Goal: Task Accomplishment & Management: Use online tool/utility

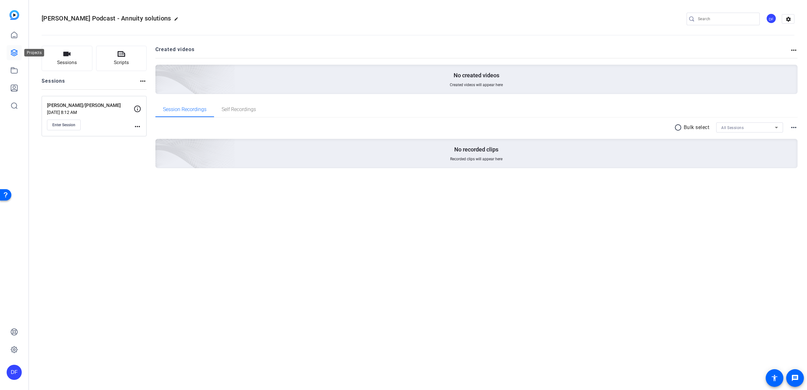
click at [9, 49] on link at bounding box center [14, 52] width 15 height 15
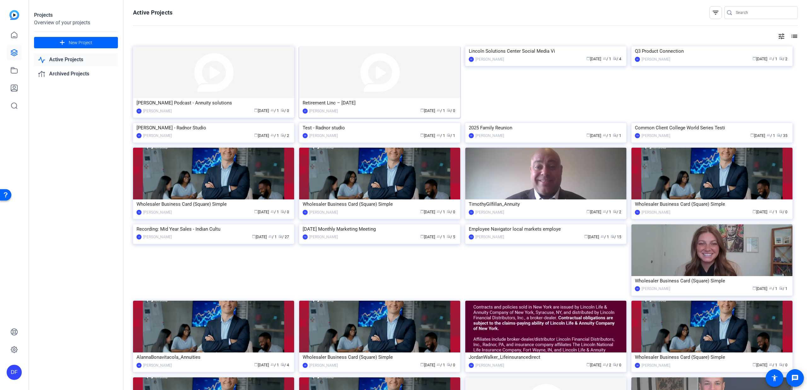
click at [322, 68] on img at bounding box center [379, 72] width 161 height 52
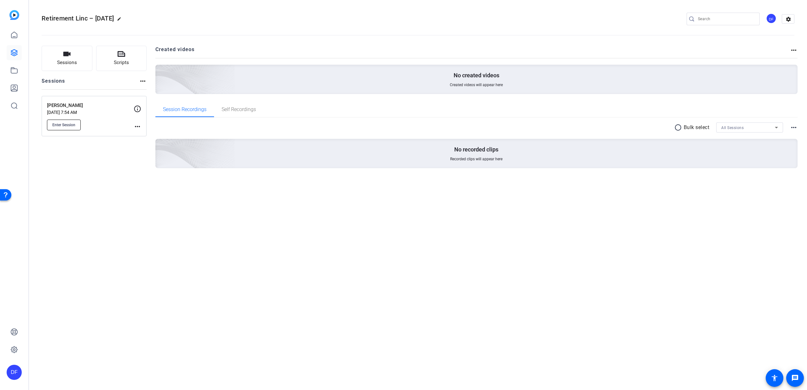
click at [78, 125] on button "Enter Session" at bounding box center [64, 125] width 34 height 11
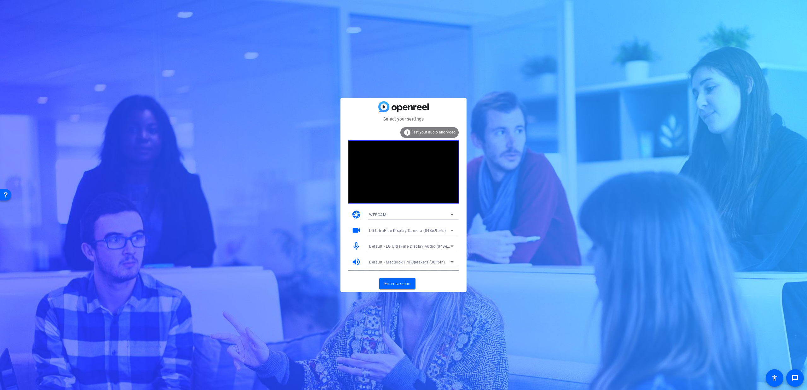
click at [422, 245] on span "Default - LG UltraFine Display Audio (043e:9a4b)" at bounding box center [414, 245] width 90 height 5
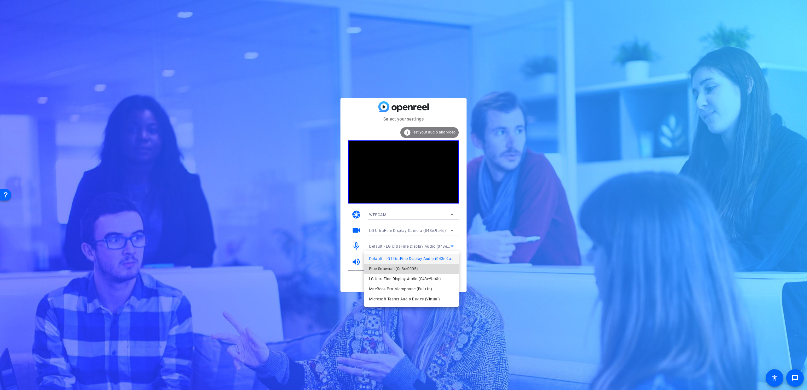
click at [391, 267] on span "Blue Snowball (0d8c:0005)" at bounding box center [393, 269] width 49 height 8
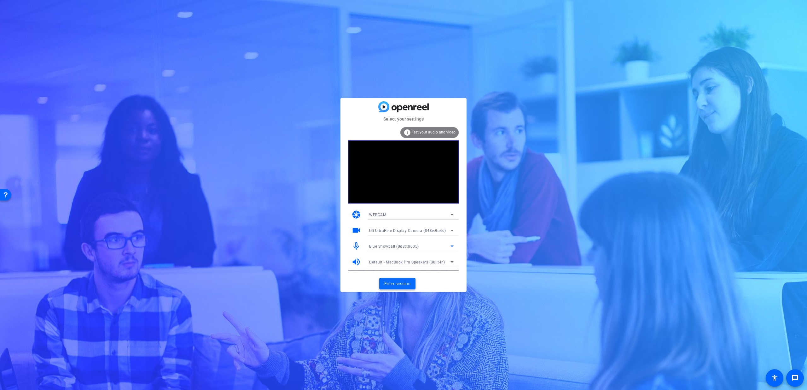
click at [406, 280] on span "Enter session" at bounding box center [397, 283] width 26 height 7
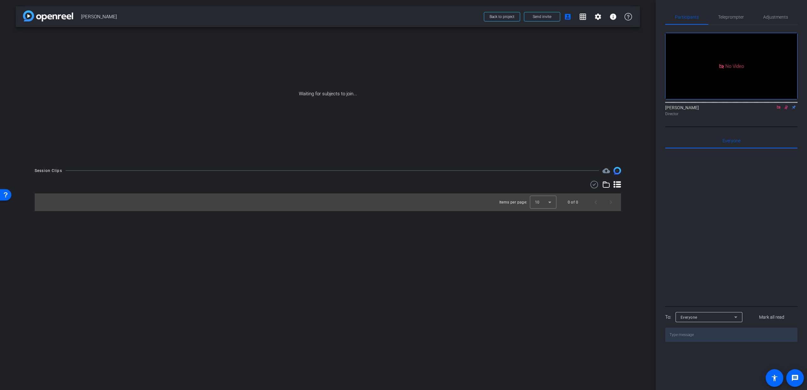
click at [779, 109] on icon at bounding box center [778, 106] width 3 height 3
click at [780, 109] on icon at bounding box center [778, 107] width 5 height 4
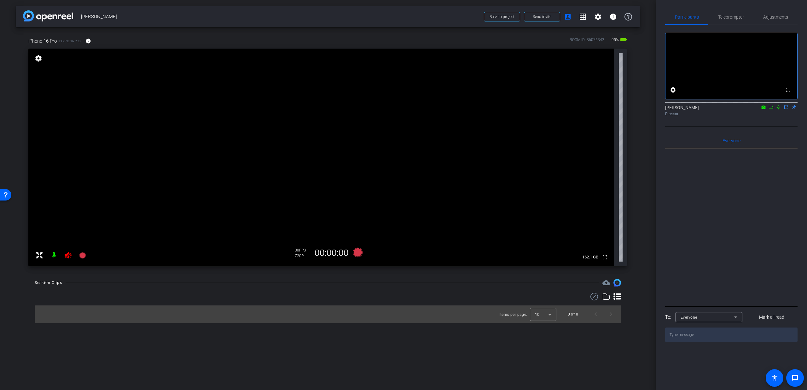
click at [66, 256] on icon at bounding box center [68, 255] width 7 height 6
click at [769, 17] on span "Adjustments" at bounding box center [776, 17] width 25 height 4
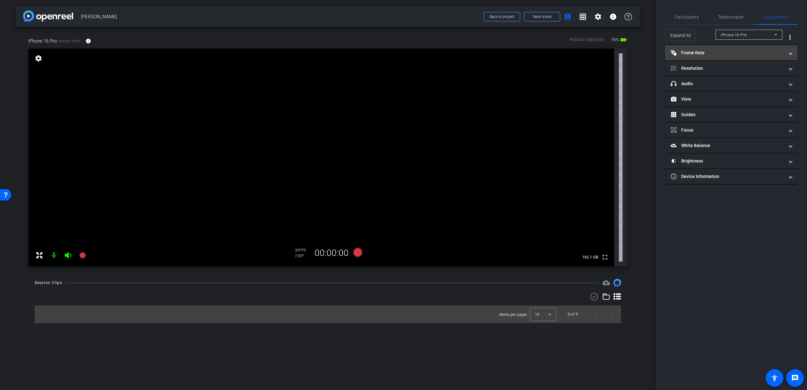
click at [714, 53] on mat-panel-title "Frame Rate Frame Rate" at bounding box center [728, 53] width 114 height 7
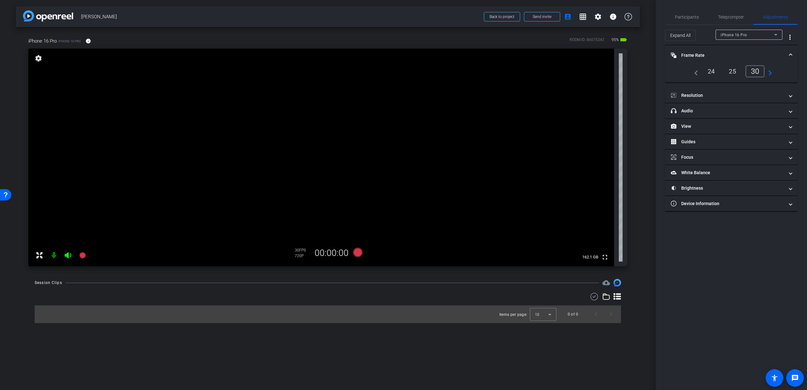
click at [753, 54] on mat-panel-title "Frame Rate Frame Rate" at bounding box center [728, 55] width 114 height 7
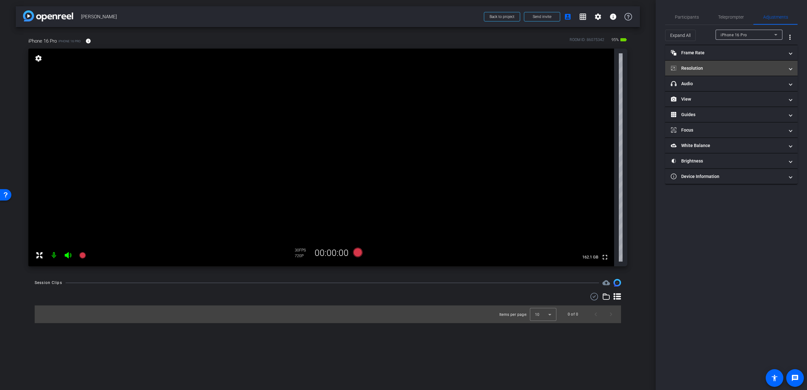
click at [736, 71] on mat-expansion-panel-header "Resolution" at bounding box center [731, 68] width 132 height 15
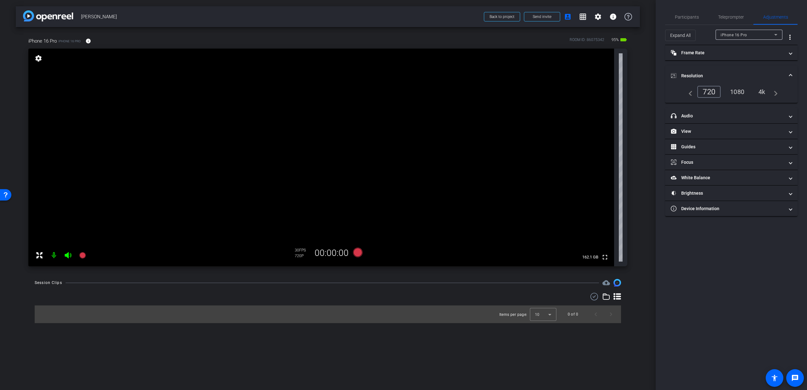
click at [741, 91] on div "1080" at bounding box center [738, 91] width 24 height 11
click at [780, 72] on mat-expansion-panel-header "Resolution" at bounding box center [731, 76] width 132 height 20
click at [660, 19] on div "Participants Teleprompter Adjustments settings Dmitri Floyd flip Director Every…" at bounding box center [731, 195] width 151 height 390
click at [688, 17] on span "Participants" at bounding box center [687, 17] width 24 height 4
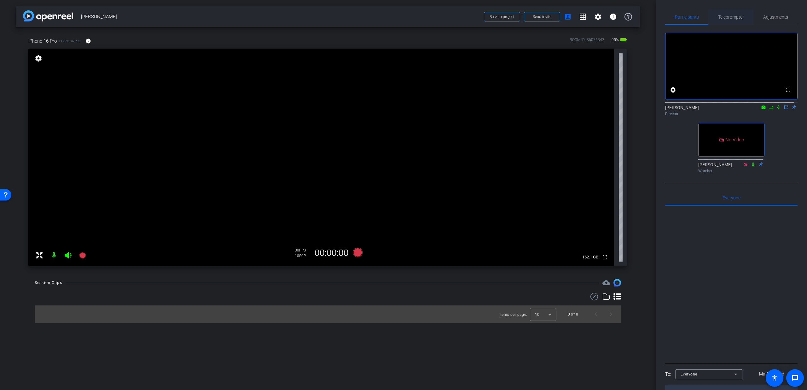
click at [721, 23] on span "Teleprompter" at bounding box center [731, 16] width 26 height 15
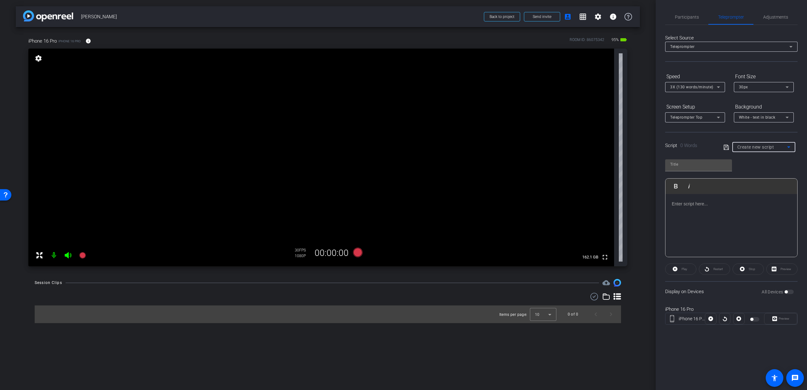
click at [751, 149] on span "Create new script" at bounding box center [756, 146] width 37 height 5
click at [749, 169] on mat-option "FULL" at bounding box center [764, 170] width 63 height 10
type input "FULL"
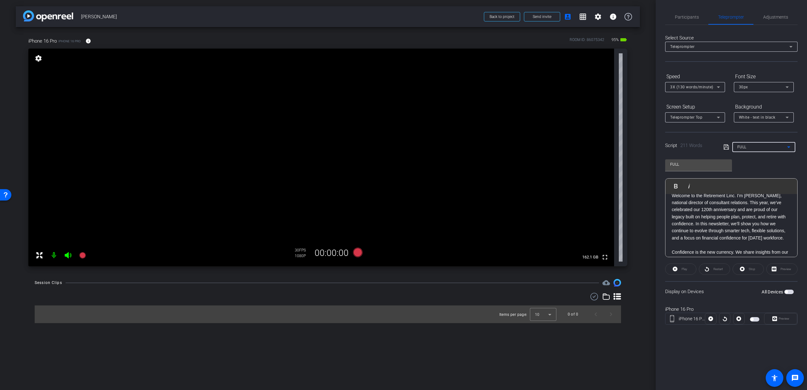
scroll to position [12, 0]
click at [787, 291] on span "button" at bounding box center [786, 291] width 3 height 3
click at [784, 292] on label "All Devices" at bounding box center [773, 292] width 23 height 6
click at [785, 292] on button "All Devices" at bounding box center [789, 292] width 9 height 4
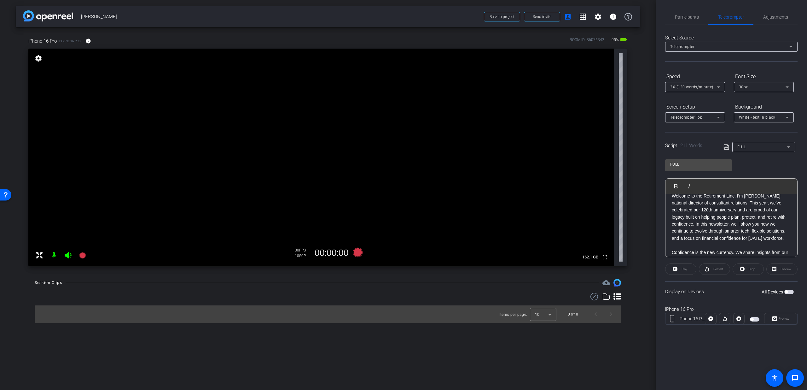
click at [792, 290] on span "button" at bounding box center [789, 292] width 9 height 4
click at [697, 14] on span "Participants" at bounding box center [687, 16] width 24 height 15
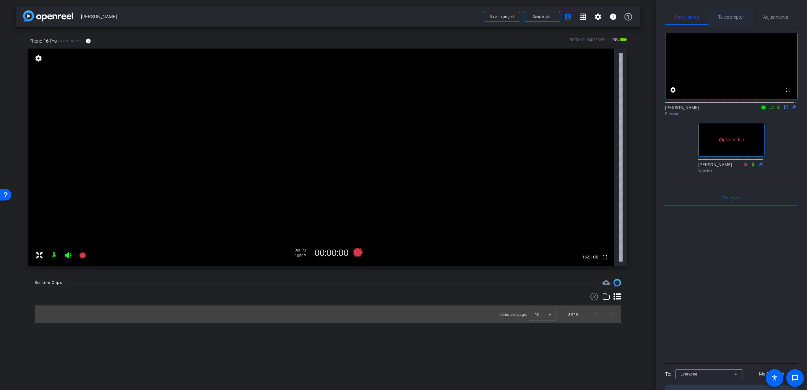
click at [724, 20] on span "Teleprompter" at bounding box center [731, 16] width 26 height 15
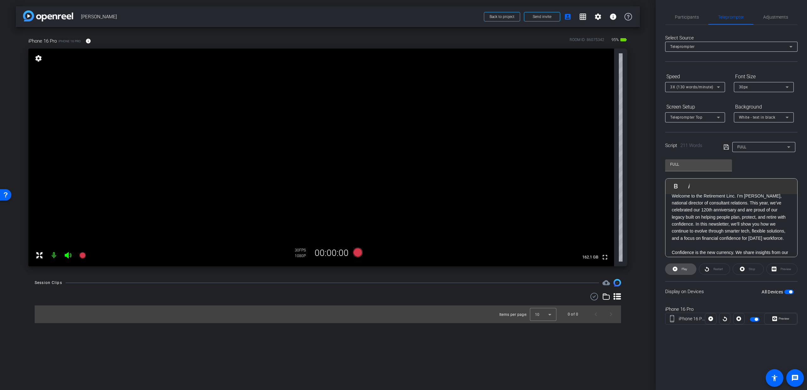
click at [683, 271] on span "Play" at bounding box center [683, 269] width 7 height 9
click at [774, 318] on icon at bounding box center [775, 318] width 5 height 9
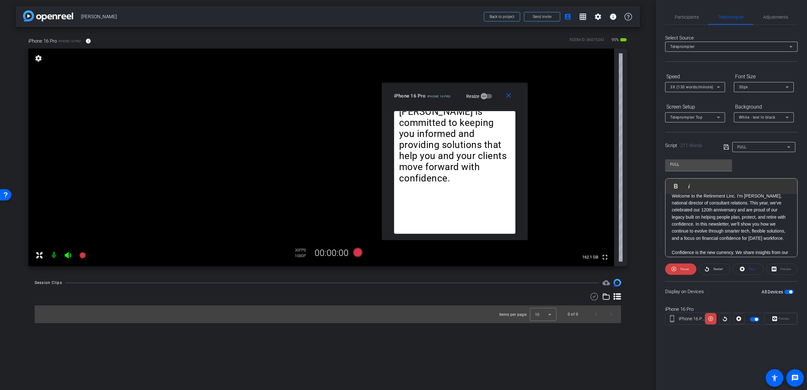
drag, startPoint x: 404, startPoint y: 134, endPoint x: 465, endPoint y: 98, distance: 71.3
click at [465, 98] on div "iPhone 16 Pro iPhone 16 Pro Resize" at bounding box center [457, 95] width 126 height 11
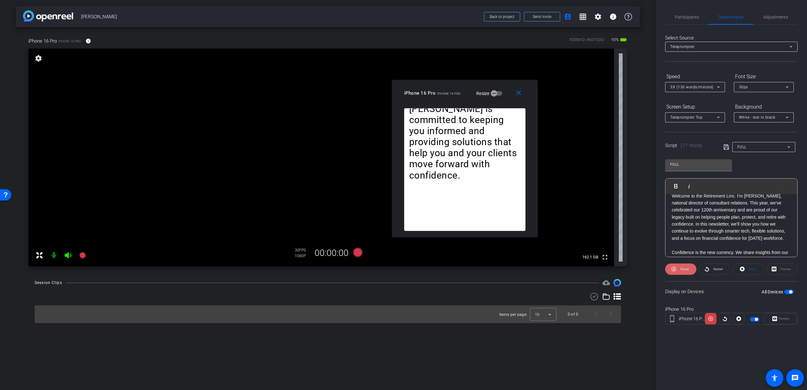
click at [682, 271] on span "Pause" at bounding box center [685, 268] width 9 height 3
click at [513, 94] on span at bounding box center [520, 92] width 20 height 15
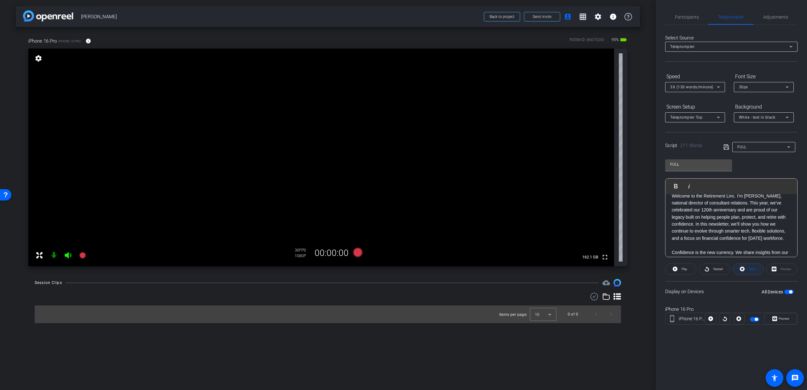
click at [752, 271] on span "Stop" at bounding box center [751, 269] width 8 height 9
click at [363, 255] on icon at bounding box center [357, 252] width 15 height 11
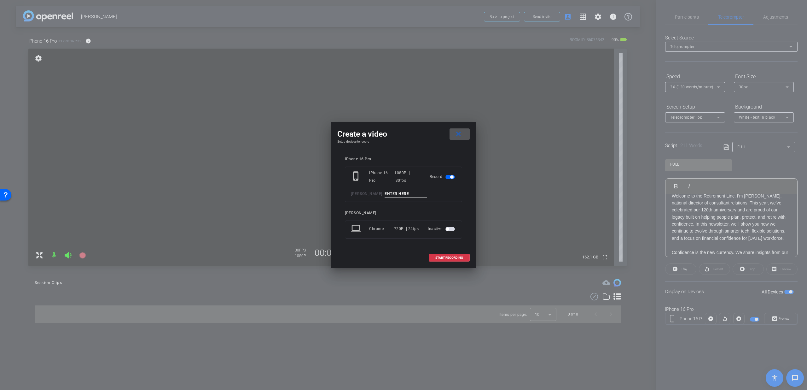
click at [399, 194] on input at bounding box center [406, 194] width 42 height 8
type input "T1"
click at [445, 253] on span at bounding box center [449, 257] width 40 height 15
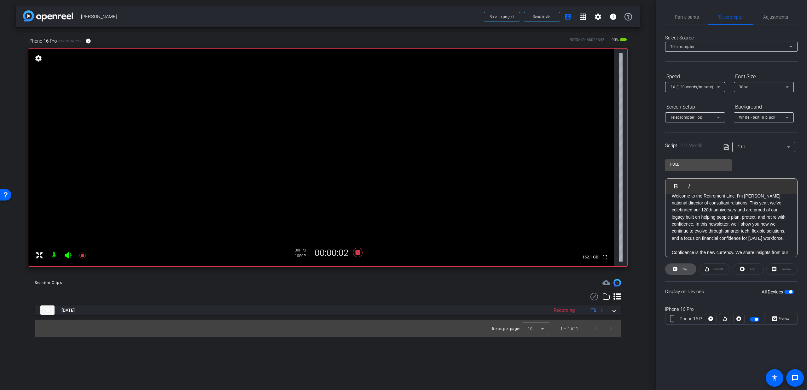
click at [691, 272] on span at bounding box center [681, 268] width 31 height 15
click at [696, 16] on span "Participants" at bounding box center [687, 17] width 24 height 4
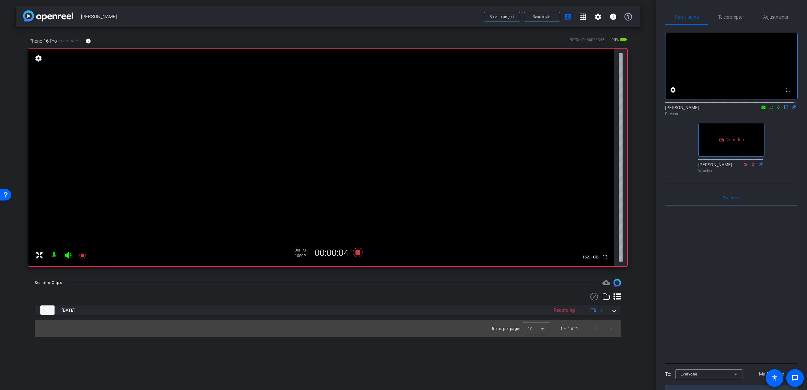
click at [776, 109] on icon at bounding box center [778, 107] width 5 height 4
click at [732, 19] on span "Teleprompter" at bounding box center [731, 17] width 26 height 4
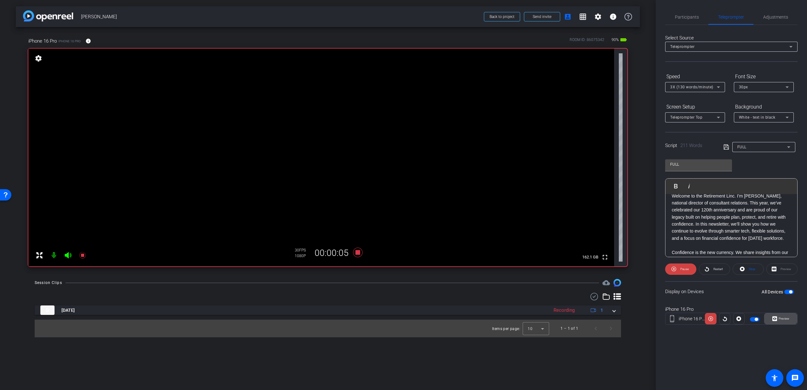
click at [779, 317] on span "Preview" at bounding box center [784, 318] width 11 height 3
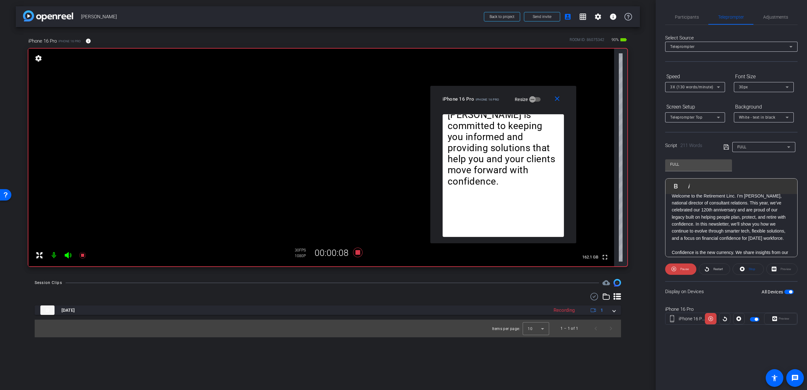
drag, startPoint x: 404, startPoint y: 134, endPoint x: 504, endPoint y: 103, distance: 104.2
click at [504, 103] on div "iPhone 16 Pro iPhone 16 Pro Resize" at bounding box center [506, 98] width 126 height 11
click at [705, 84] on div "3X (130 words/minute)" at bounding box center [693, 87] width 47 height 8
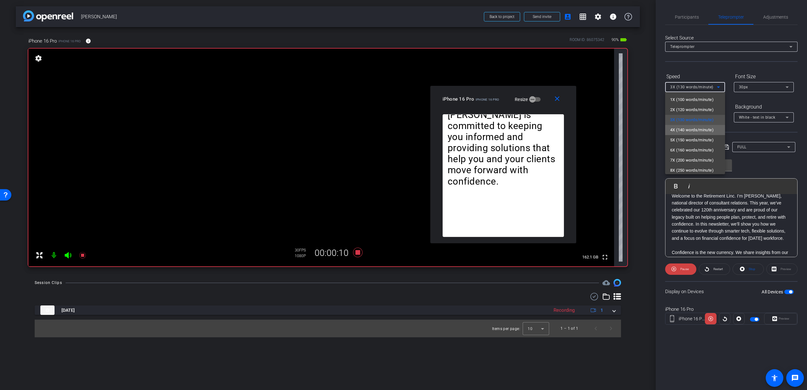
click at [696, 128] on span "4X (140 words/minute)" at bounding box center [692, 130] width 44 height 8
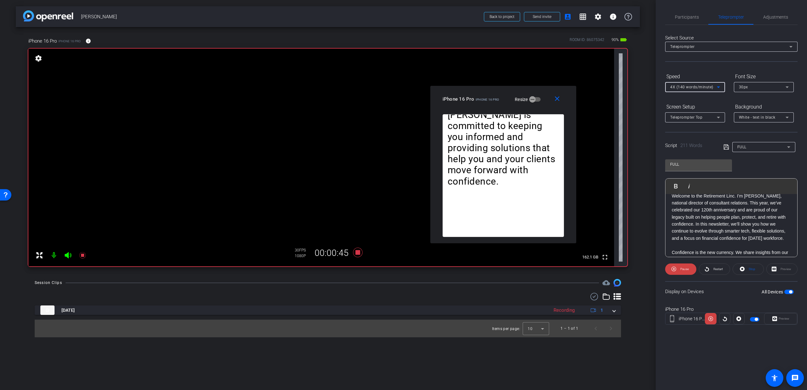
click at [702, 85] on span "4X (140 words/minute)" at bounding box center [691, 87] width 43 height 4
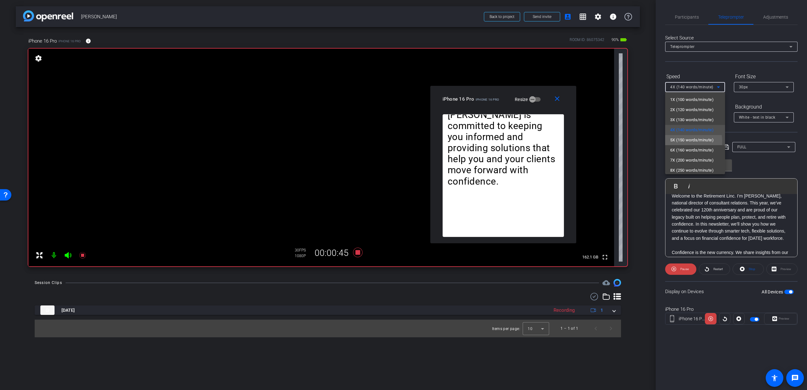
click at [693, 141] on span "5X (150 words/minute)" at bounding box center [692, 140] width 44 height 8
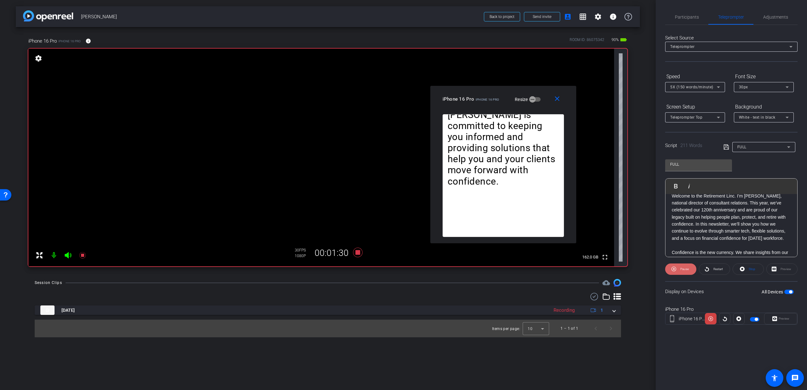
click at [680, 269] on span "Pause" at bounding box center [684, 269] width 10 height 9
click at [679, 11] on span "Participants" at bounding box center [687, 16] width 24 height 15
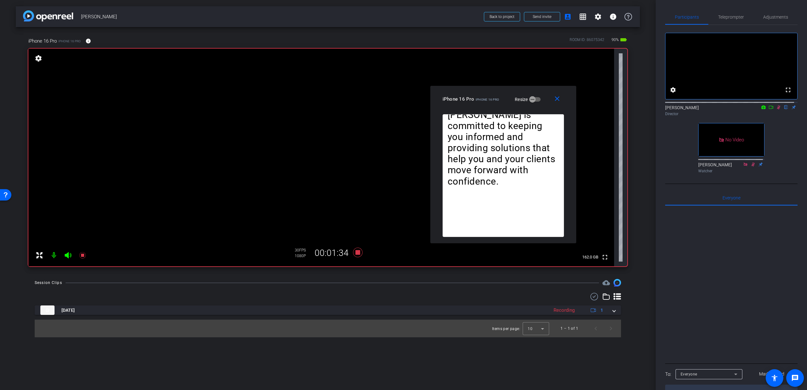
click at [777, 109] on icon at bounding box center [778, 107] width 3 height 4
click at [361, 256] on icon at bounding box center [357, 252] width 15 height 11
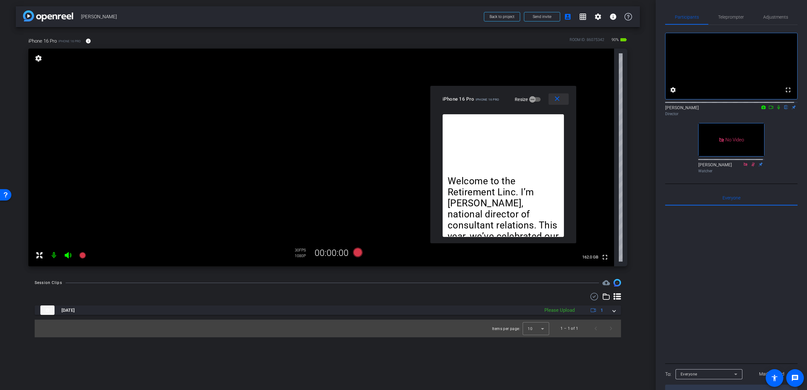
click at [559, 101] on mat-icon "close" at bounding box center [557, 99] width 8 height 8
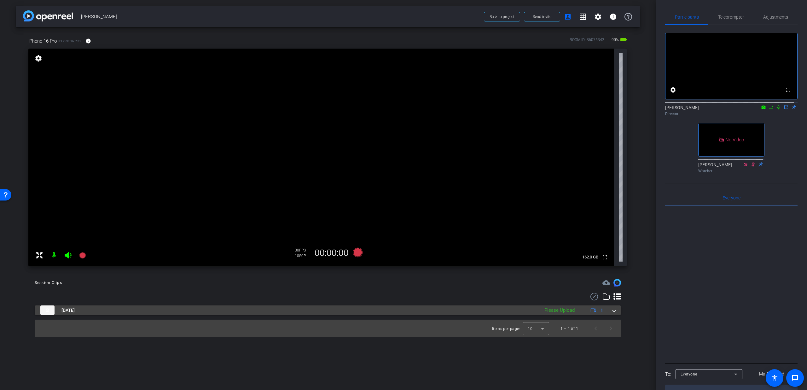
click at [614, 311] on span at bounding box center [614, 310] width 3 height 7
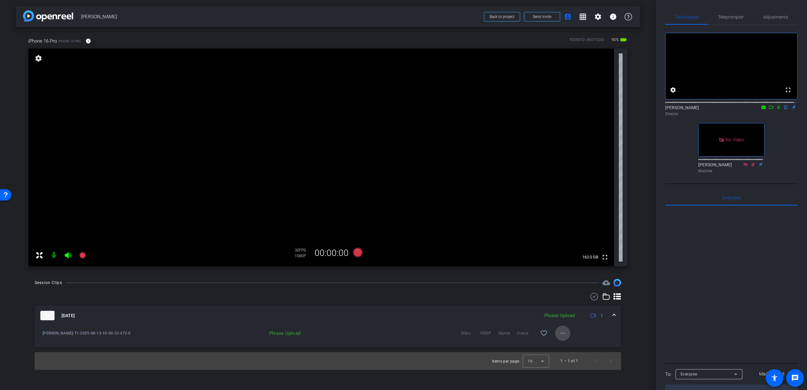
click at [564, 334] on mat-icon "more_horiz" at bounding box center [563, 333] width 8 height 8
click at [572, 345] on span "Upload" at bounding box center [572, 346] width 25 height 8
click at [616, 315] on span at bounding box center [614, 315] width 3 height 7
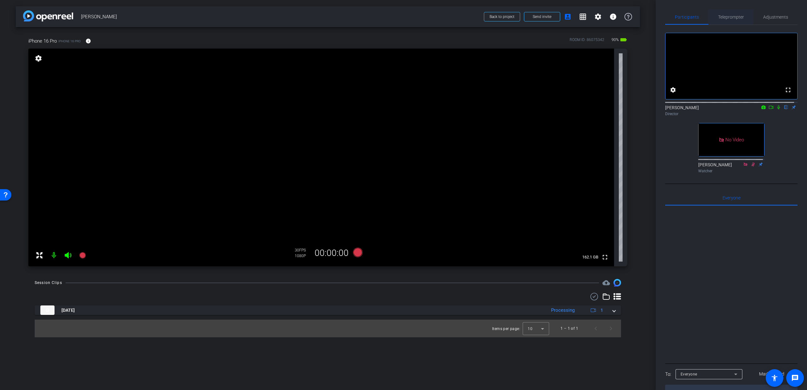
click at [734, 21] on span "Teleprompter" at bounding box center [731, 16] width 26 height 15
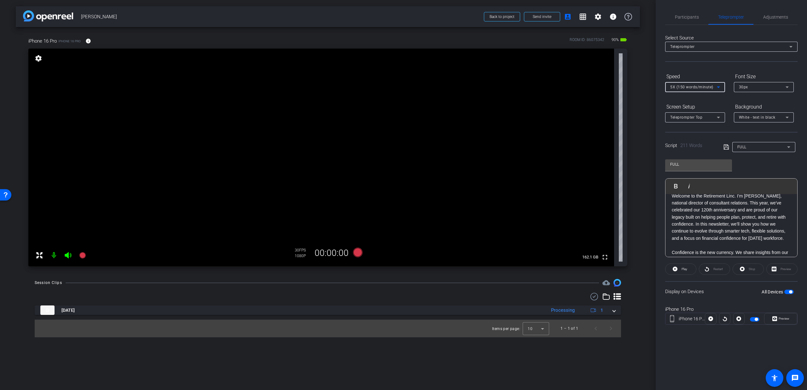
click at [698, 87] on span "5X (150 words/minute)" at bounding box center [691, 87] width 43 height 4
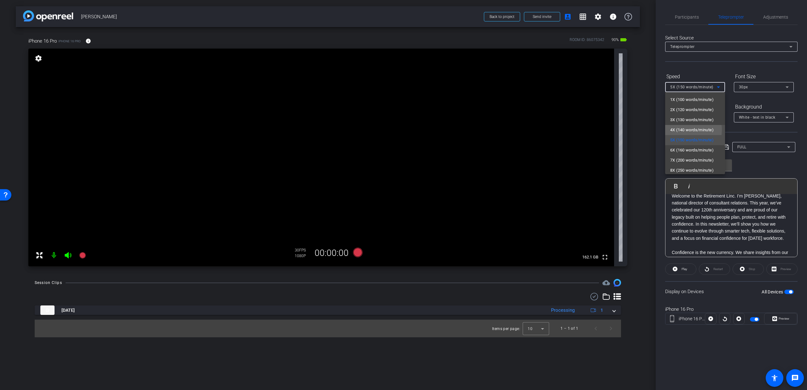
click at [682, 130] on span "4X (140 words/minute)" at bounding box center [692, 130] width 44 height 8
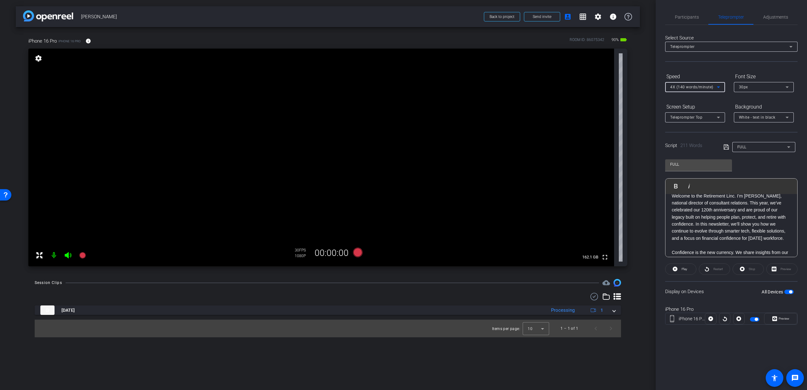
scroll to position [0, 0]
click at [786, 291] on span "button" at bounding box center [789, 292] width 9 height 4
click at [786, 291] on span "button" at bounding box center [786, 291] width 3 height 3
click at [358, 254] on icon at bounding box center [357, 252] width 9 height 9
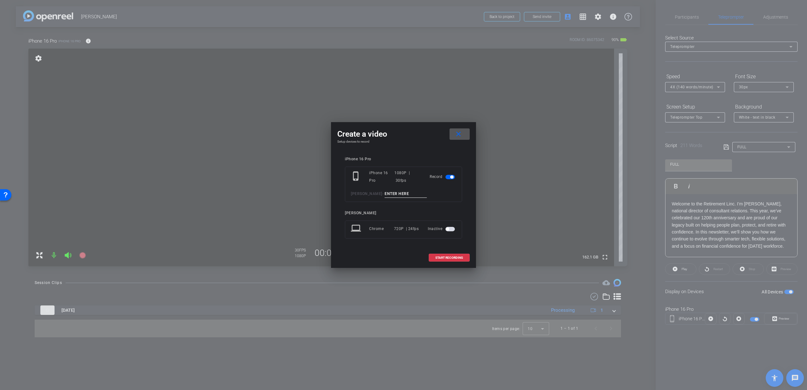
click at [392, 198] on div "phone_iphone iPhone 16 Pro 1080P | 30fps Record Matthew Asher -" at bounding box center [403, 184] width 117 height 35
click at [394, 195] on input at bounding box center [406, 194] width 42 height 8
type input "T2"
click at [441, 257] on span "START RECORDING" at bounding box center [450, 257] width 28 height 3
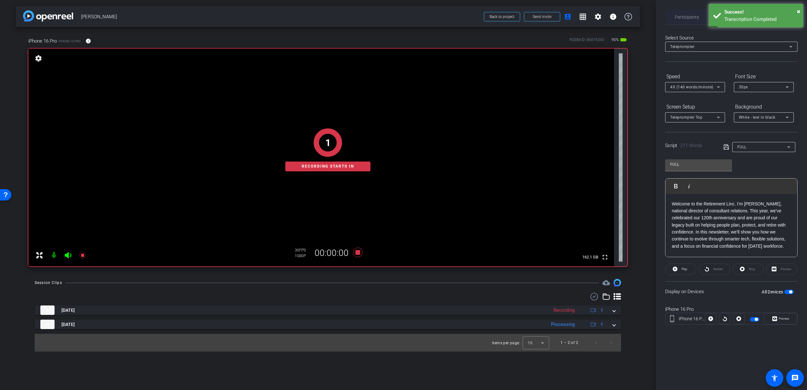
click at [693, 22] on span "Participants" at bounding box center [687, 16] width 24 height 15
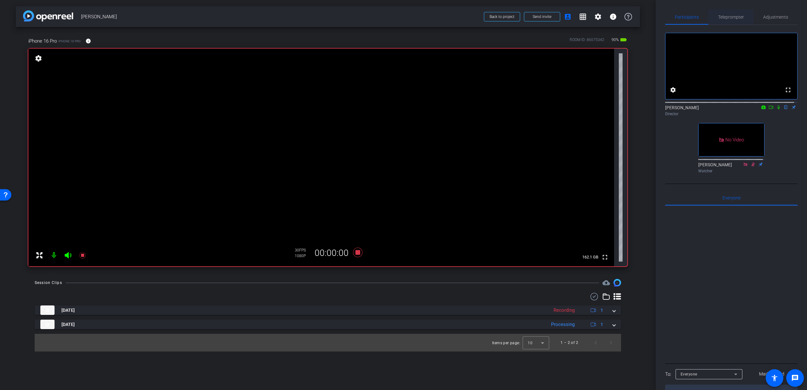
click at [718, 23] on span "Teleprompter" at bounding box center [731, 16] width 26 height 15
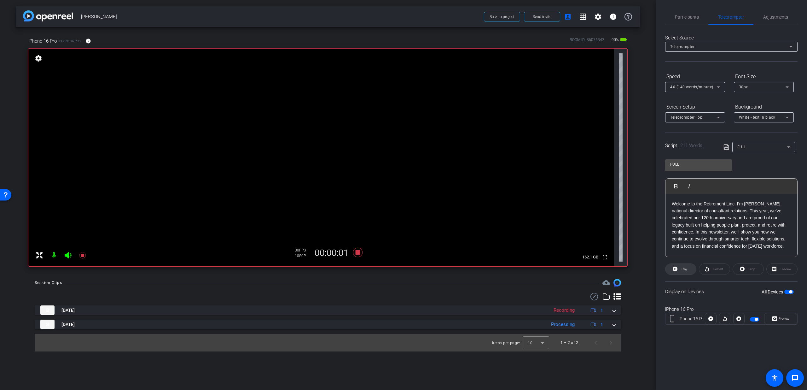
click at [682, 265] on span "Play" at bounding box center [683, 269] width 7 height 9
click at [687, 20] on span "Participants" at bounding box center [687, 16] width 24 height 15
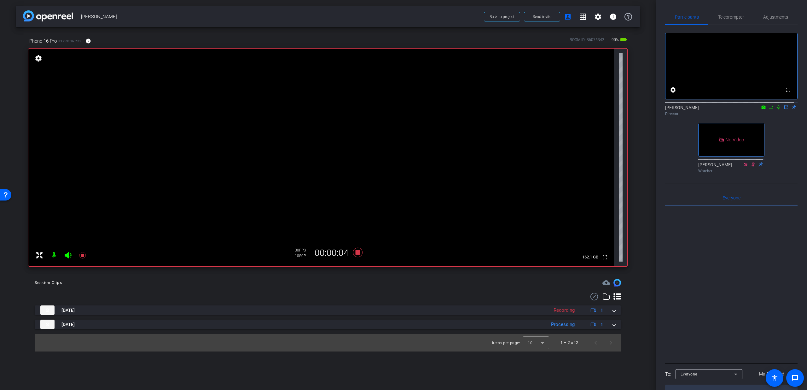
click at [778, 109] on icon at bounding box center [778, 107] width 5 height 4
click at [740, 18] on span "Teleprompter" at bounding box center [731, 17] width 26 height 4
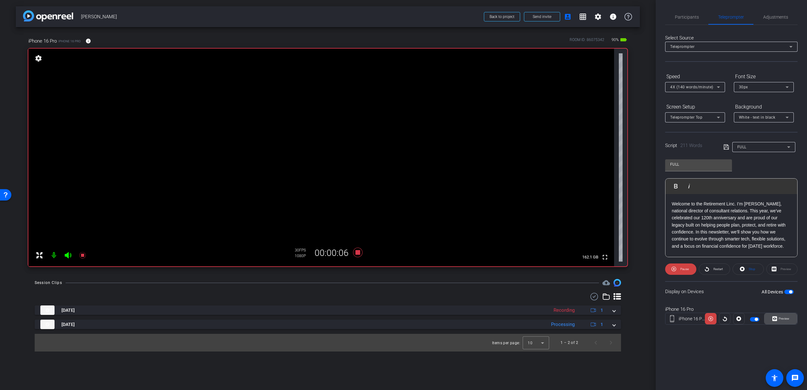
click at [777, 320] on span "Preview" at bounding box center [783, 318] width 12 height 9
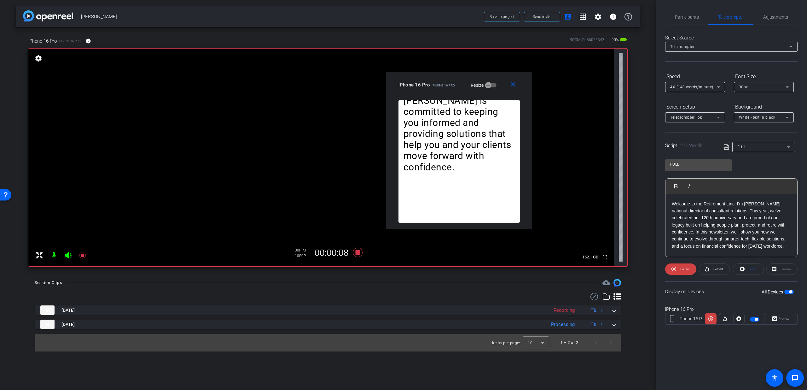
drag, startPoint x: 390, startPoint y: 139, endPoint x: 445, endPoint y: 94, distance: 71.3
click at [445, 94] on div "close iPhone 16 Pro iPhone 16 Pro Resize" at bounding box center [459, 86] width 146 height 28
click at [515, 85] on mat-icon "close" at bounding box center [513, 85] width 8 height 8
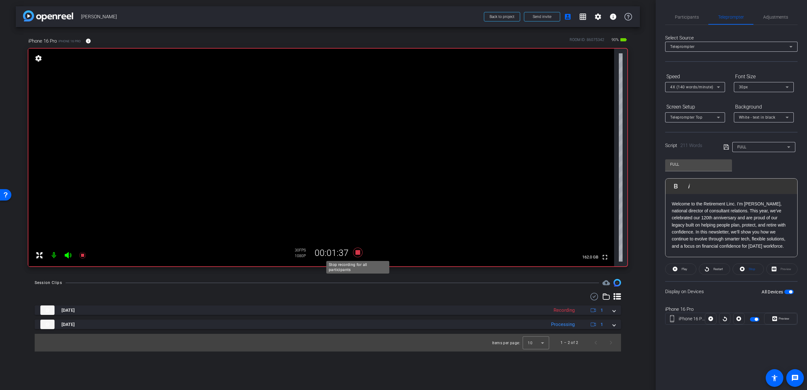
click at [359, 249] on icon at bounding box center [357, 252] width 15 height 11
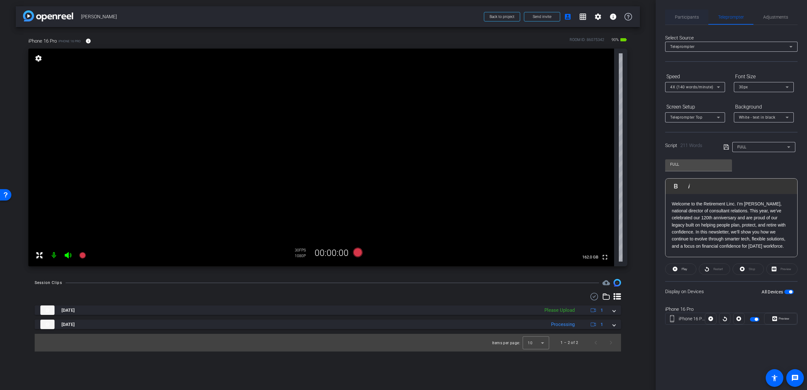
click at [683, 12] on span "Participants" at bounding box center [687, 16] width 24 height 15
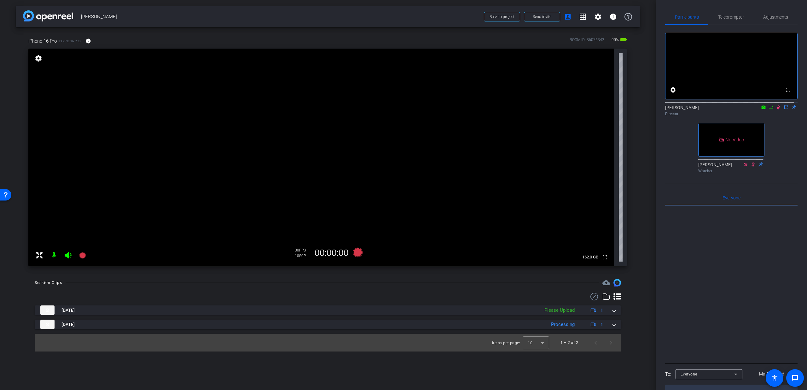
click at [776, 109] on icon at bounding box center [778, 107] width 5 height 4
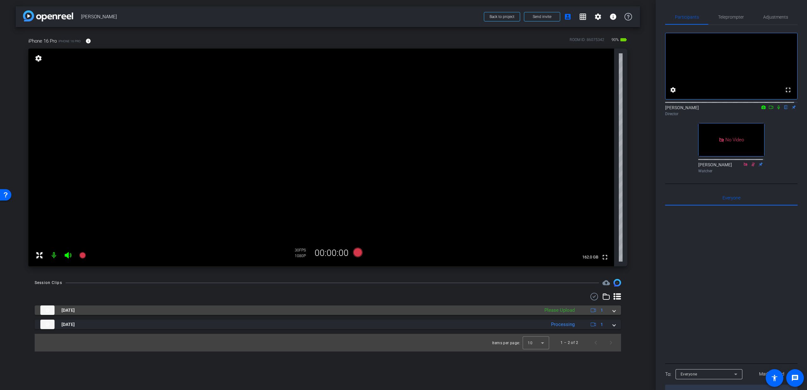
click at [618, 312] on mat-expansion-panel-header "Aug 13, 2025 Please Upload 1" at bounding box center [328, 309] width 587 height 9
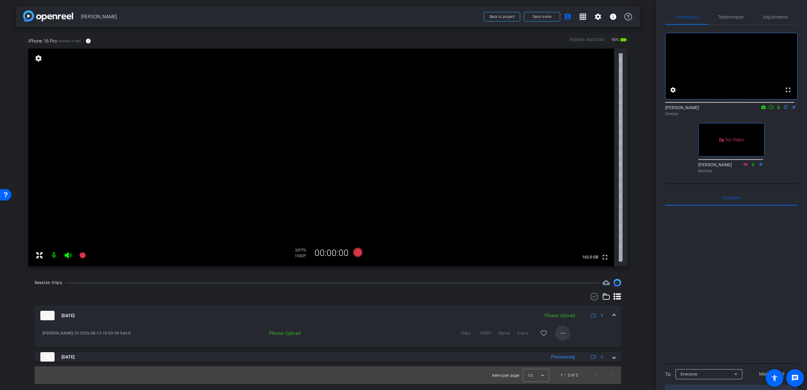
click at [565, 333] on mat-icon "more_horiz" at bounding box center [563, 333] width 8 height 8
click at [565, 345] on span "Upload" at bounding box center [572, 346] width 25 height 8
click at [613, 315] on span at bounding box center [614, 315] width 3 height 7
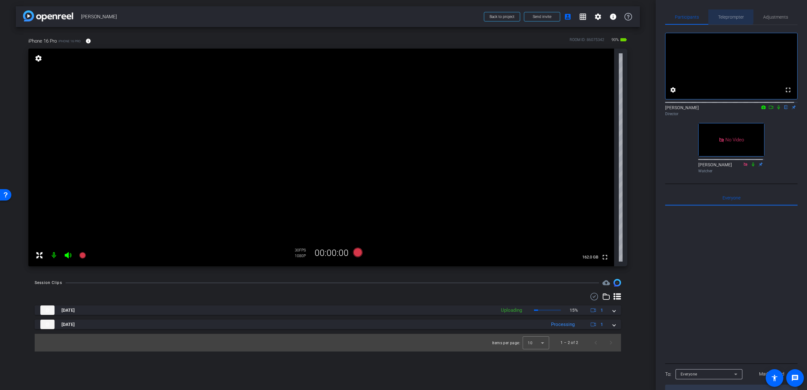
click at [726, 12] on span "Teleprompter" at bounding box center [731, 16] width 26 height 15
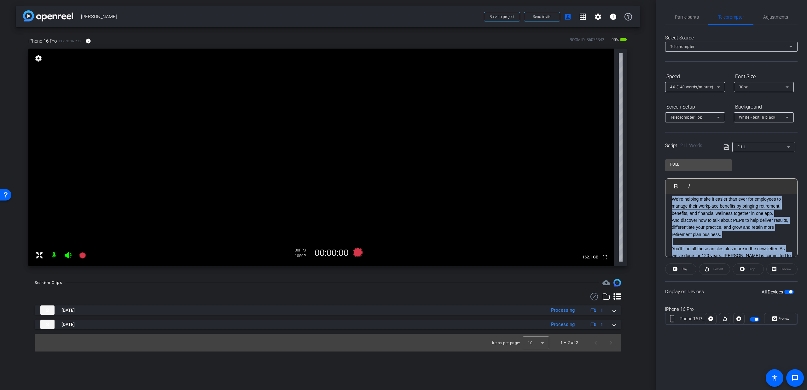
scroll to position [161, 0]
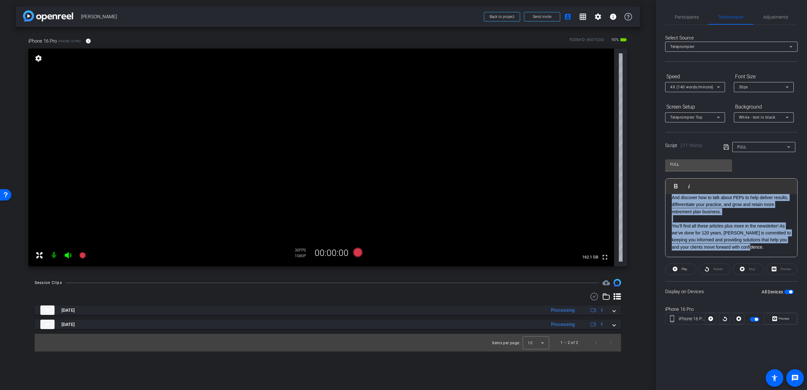
drag, startPoint x: 673, startPoint y: 213, endPoint x: 758, endPoint y: 250, distance: 93.1
click at [758, 250] on div "Welcome to the Retirement Linc. I’m Matthew Asher, national director of consult…" at bounding box center [732, 144] width 132 height 225
copy div "We’re helping make it easier than ever for employees to manage their workplace …"
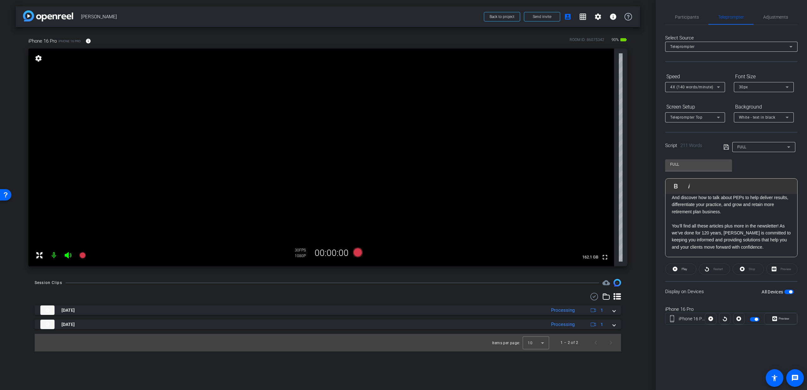
click at [752, 150] on div "FULL" at bounding box center [763, 147] width 50 height 8
click at [749, 159] on span "Create new script" at bounding box center [754, 160] width 33 height 8
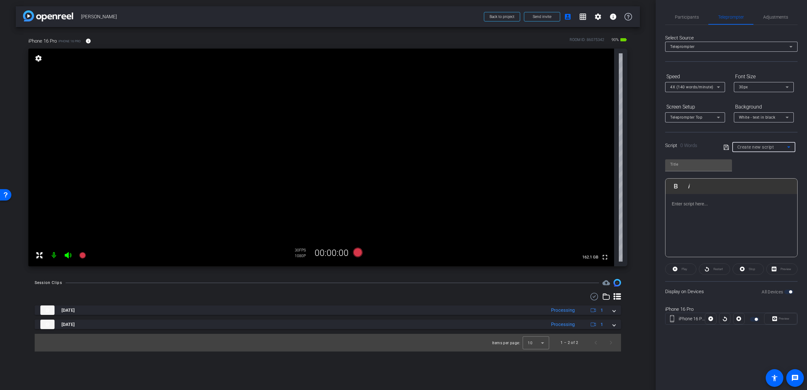
scroll to position [0, 0]
click at [688, 167] on input "text" at bounding box center [698, 165] width 57 height 8
type input "Pick up"
click at [675, 207] on p at bounding box center [731, 203] width 119 height 7
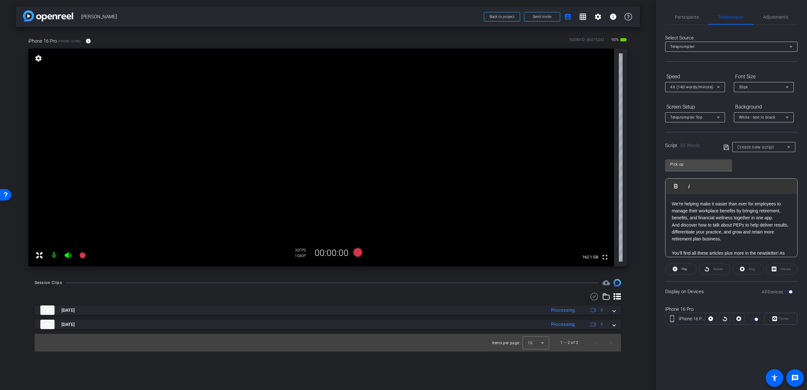
scroll to position [21, 0]
click at [729, 146] on icon at bounding box center [727, 147] width 6 height 8
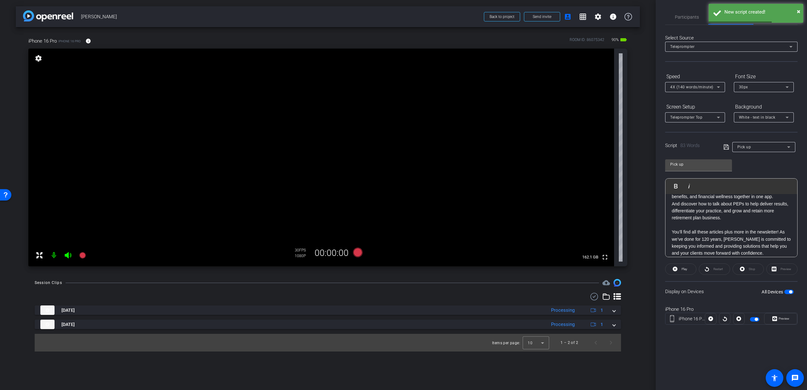
click at [791, 290] on span "button" at bounding box center [790, 291] width 3 height 3
click at [791, 290] on span "button" at bounding box center [789, 292] width 9 height 4
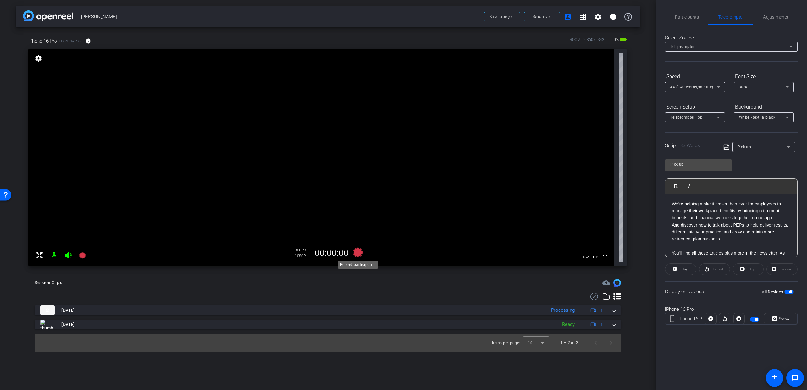
click at [359, 252] on icon at bounding box center [357, 252] width 9 height 9
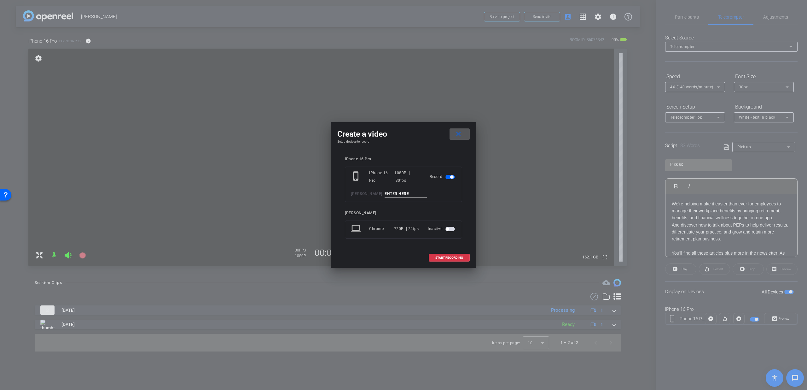
click at [406, 197] on input at bounding box center [406, 194] width 42 height 8
type input "T3"
click at [434, 258] on span at bounding box center [449, 257] width 40 height 15
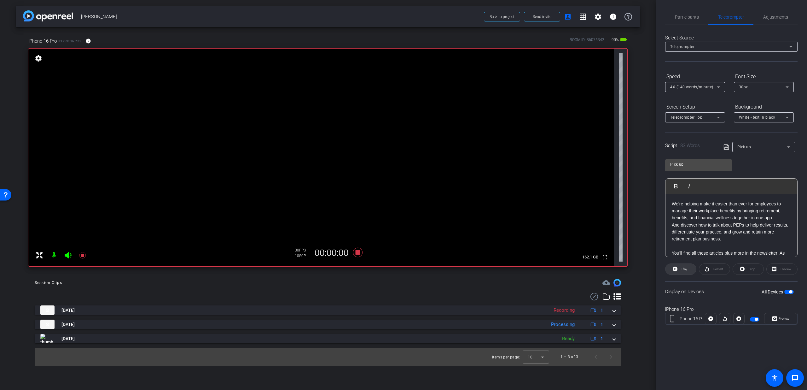
click at [688, 271] on span at bounding box center [681, 268] width 31 height 15
click at [687, 15] on span "Participants" at bounding box center [687, 17] width 24 height 4
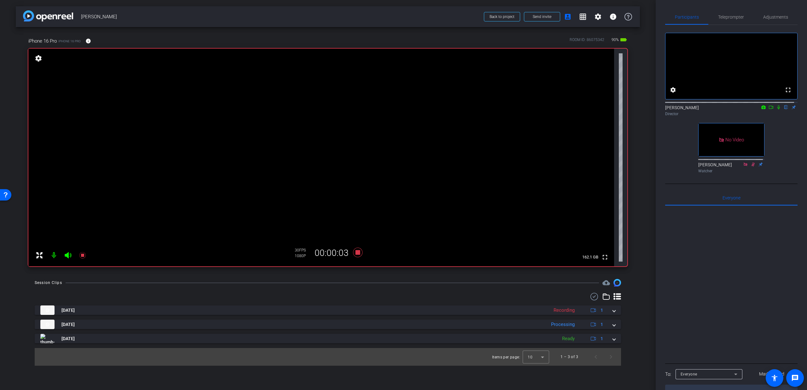
click at [776, 109] on icon at bounding box center [778, 107] width 5 height 4
click at [724, 19] on span "Teleprompter" at bounding box center [731, 17] width 26 height 4
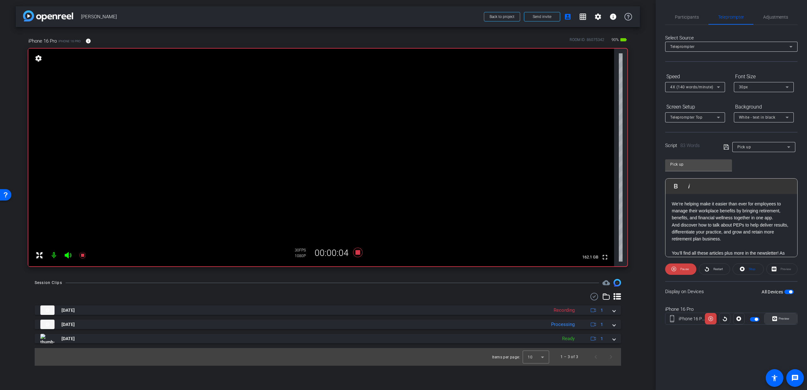
click at [781, 317] on span "Preview" at bounding box center [784, 318] width 11 height 3
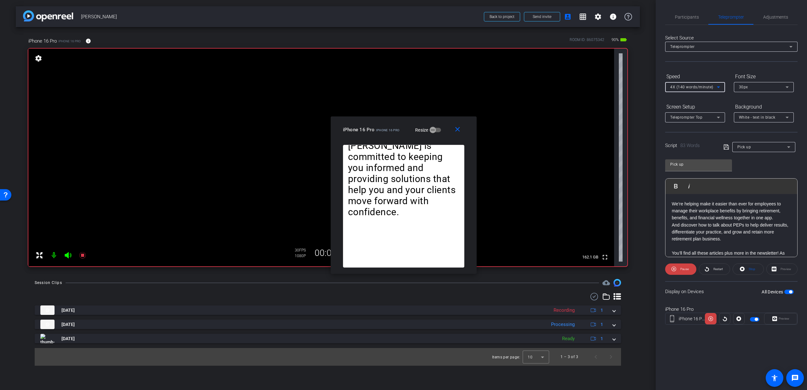
click at [689, 84] on div "4X (140 words/minute)" at bounding box center [693, 87] width 47 height 8
click at [685, 143] on span "5X (150 words/minute)" at bounding box center [692, 140] width 44 height 8
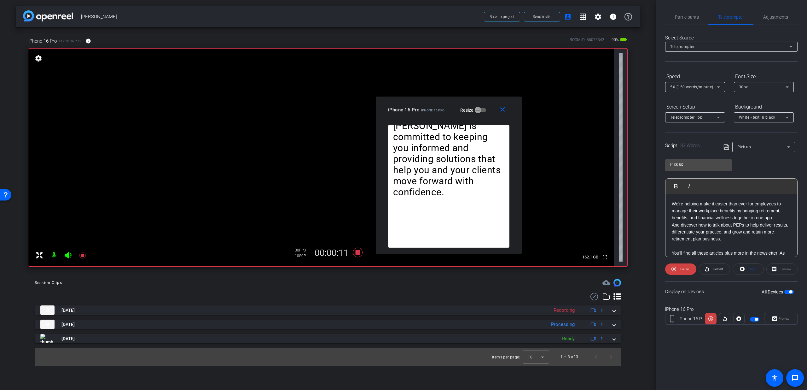
drag, startPoint x: 388, startPoint y: 138, endPoint x: 433, endPoint y: 117, distance: 49.7
click at [433, 117] on div "close iPhone 16 Pro iPhone 16 Pro Resize" at bounding box center [449, 111] width 146 height 28
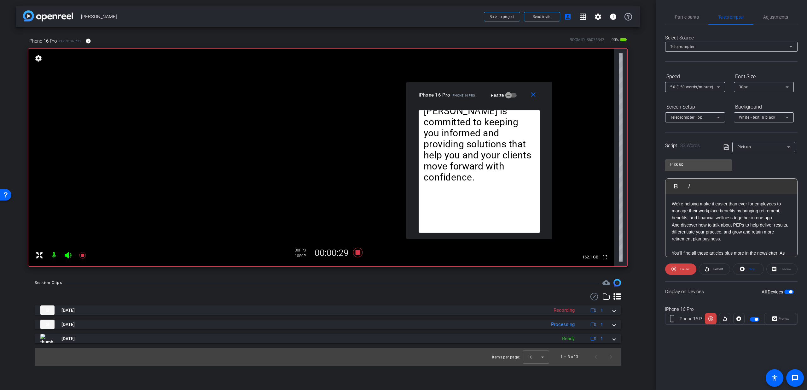
drag, startPoint x: 433, startPoint y: 117, endPoint x: 465, endPoint y: 102, distance: 34.7
click at [465, 102] on div "close iPhone 16 Pro iPhone 16 Pro Resize" at bounding box center [480, 96] width 146 height 28
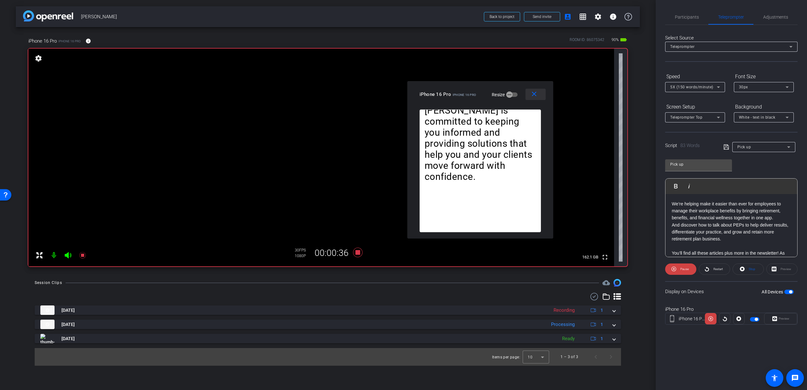
click at [535, 97] on mat-icon "close" at bounding box center [534, 94] width 8 height 8
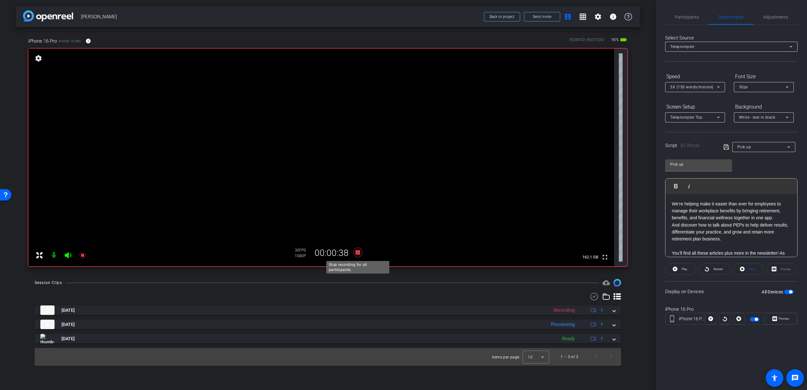
click at [365, 254] on icon at bounding box center [357, 252] width 15 height 11
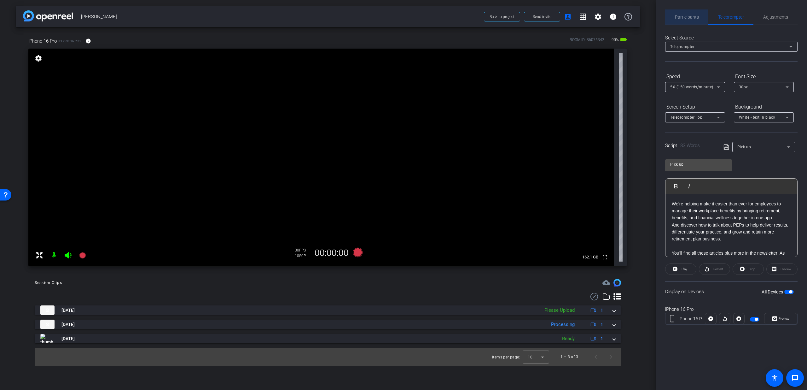
click at [682, 20] on span "Participants" at bounding box center [687, 16] width 24 height 15
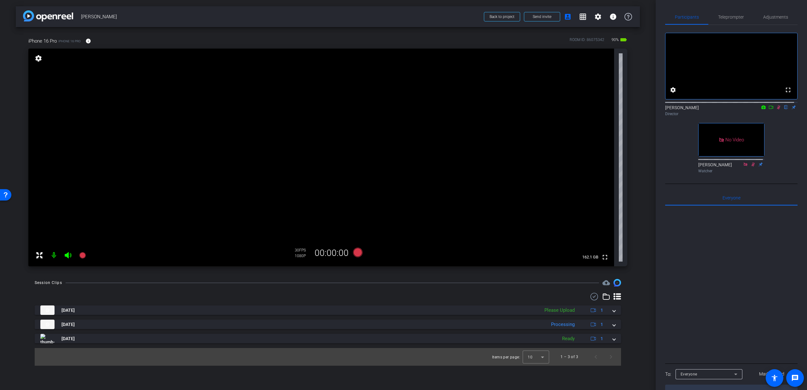
click at [776, 109] on icon at bounding box center [778, 107] width 5 height 4
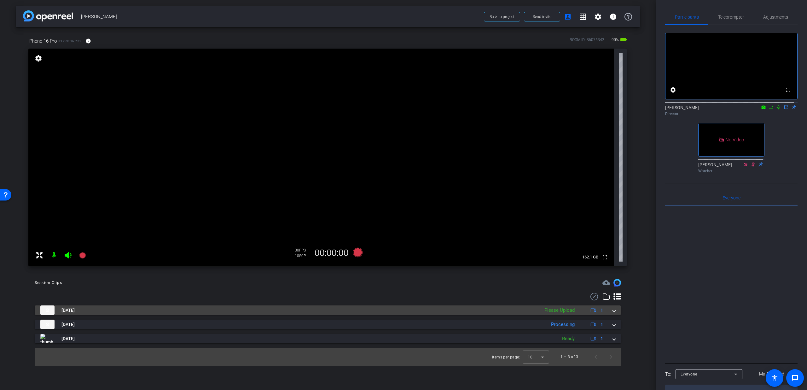
click at [610, 309] on div "Aug 13, 2025 Please Upload 1" at bounding box center [326, 309] width 573 height 9
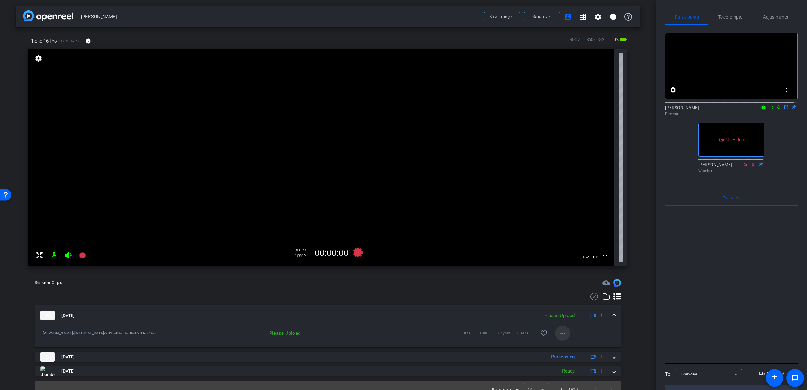
click at [561, 335] on mat-icon "more_horiz" at bounding box center [563, 333] width 8 height 8
click at [558, 344] on span "Upload" at bounding box center [569, 346] width 25 height 8
click at [613, 315] on span at bounding box center [614, 315] width 3 height 7
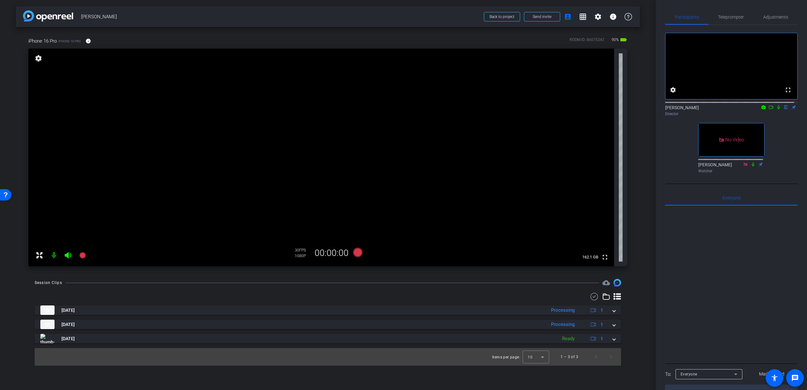
click at [769, 110] on mat-icon at bounding box center [772, 107] width 8 height 6
click at [784, 109] on icon at bounding box center [786, 107] width 5 height 4
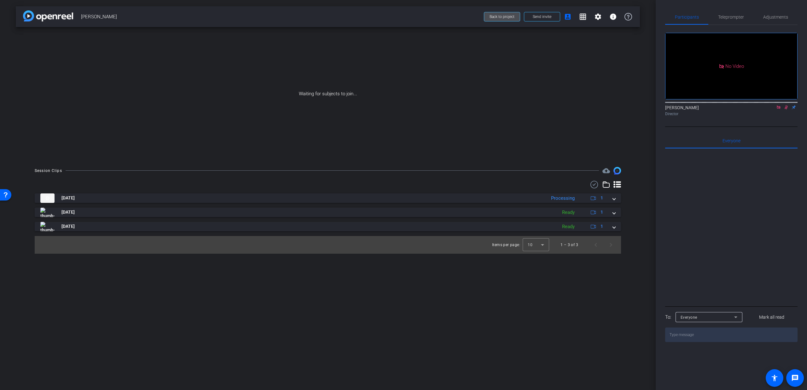
click at [509, 15] on span "Back to project" at bounding box center [502, 17] width 25 height 4
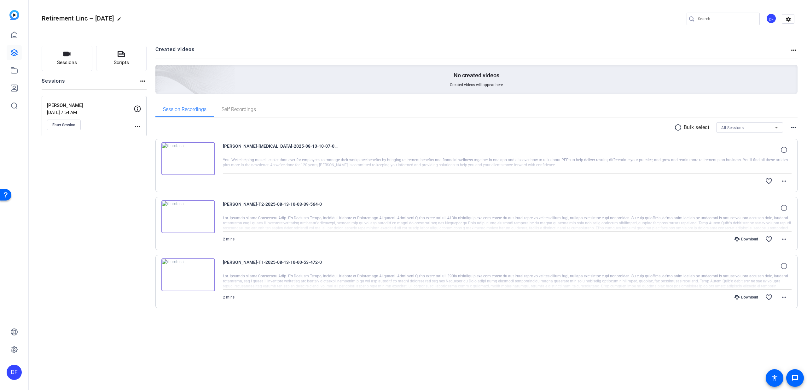
click at [677, 128] on mat-icon "radio_button_unchecked" at bounding box center [679, 128] width 9 height 8
click at [704, 126] on span at bounding box center [699, 127] width 22 height 15
click at [673, 128] on div "radio_button_unchecked Bulk select All Sessions more_horiz" at bounding box center [476, 127] width 643 height 10
click at [679, 128] on mat-icon "radio_button_unchecked" at bounding box center [679, 128] width 9 height 8
click at [700, 126] on icon at bounding box center [700, 128] width 3 height 8
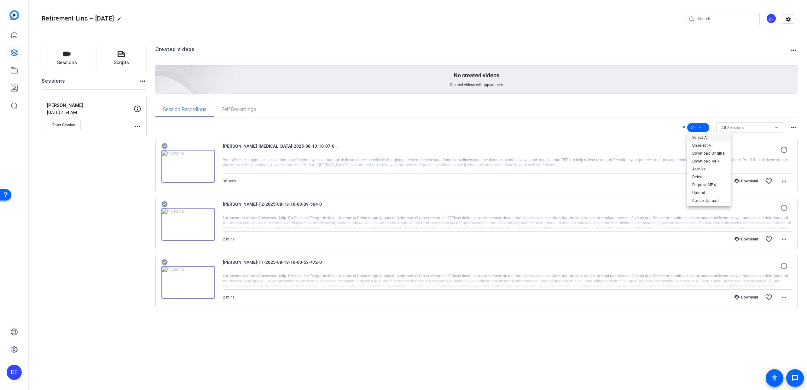
click at [704, 136] on span "Select All" at bounding box center [709, 138] width 33 height 8
click at [707, 159] on span "Download MP4" at bounding box center [709, 161] width 33 height 8
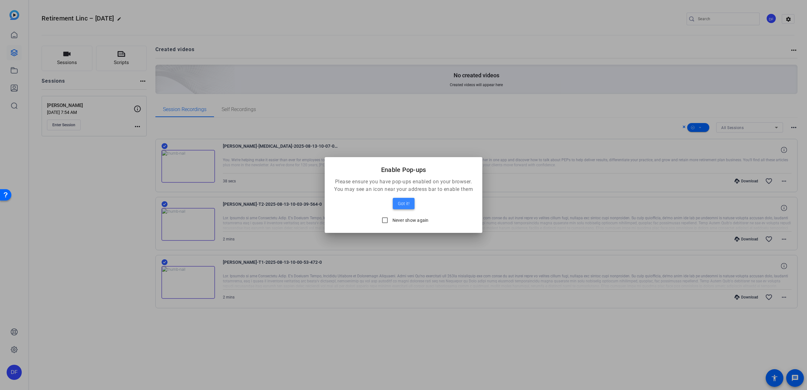
click at [402, 201] on span "Got it!" at bounding box center [404, 204] width 12 height 8
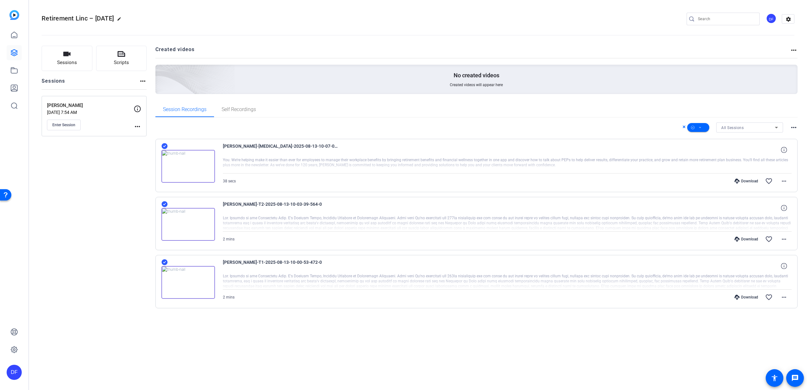
click at [186, 128] on div "All Sessions more_horiz" at bounding box center [476, 127] width 643 height 10
click at [17, 40] on link at bounding box center [14, 34] width 15 height 15
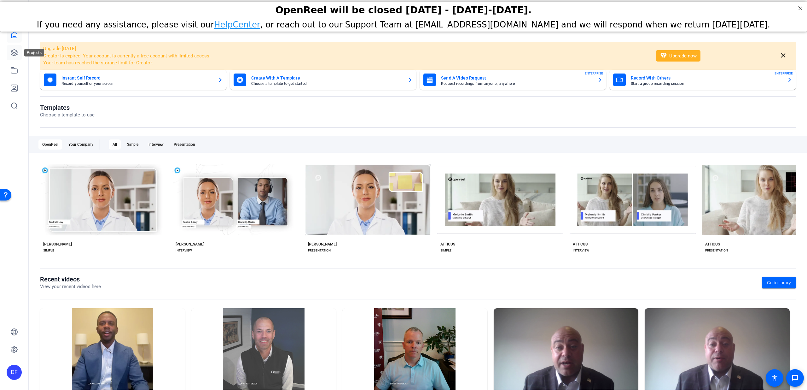
click at [14, 53] on icon at bounding box center [14, 53] width 8 height 8
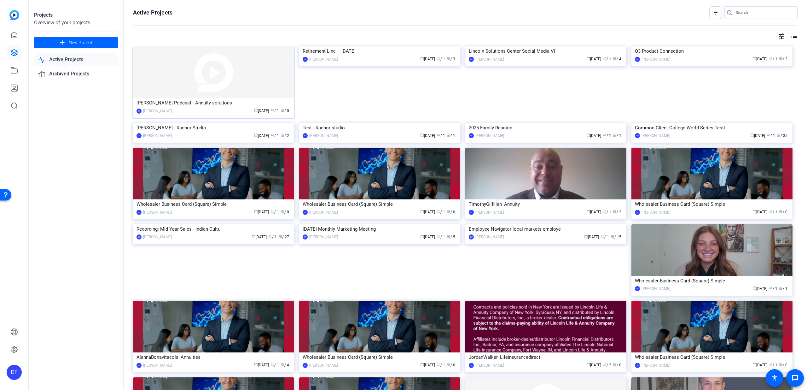
click at [222, 94] on img at bounding box center [213, 72] width 161 height 52
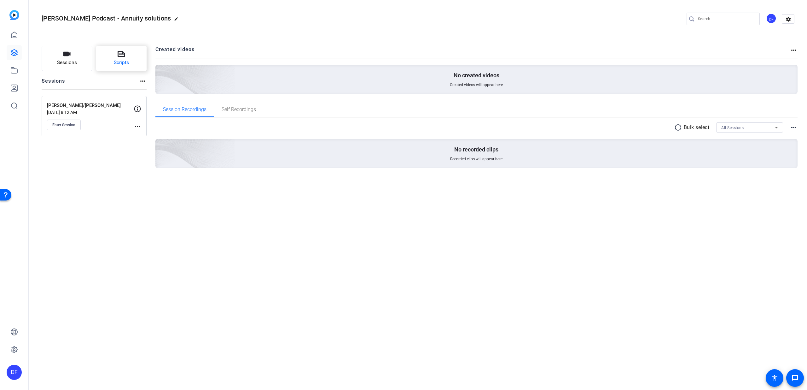
click at [124, 62] on span "Scripts" at bounding box center [121, 62] width 15 height 7
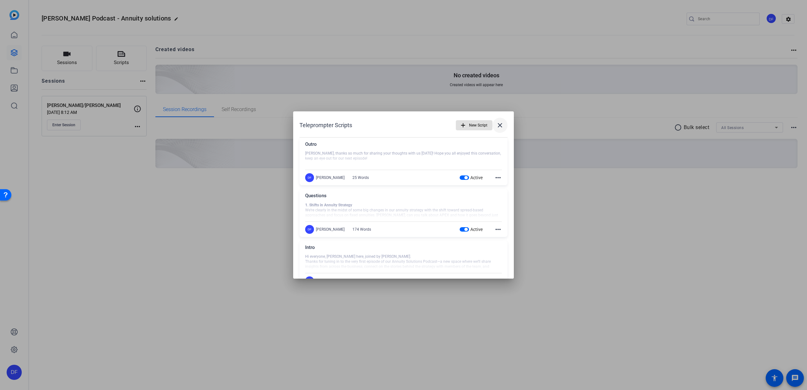
click at [496, 128] on mat-icon "close" at bounding box center [500, 125] width 8 height 8
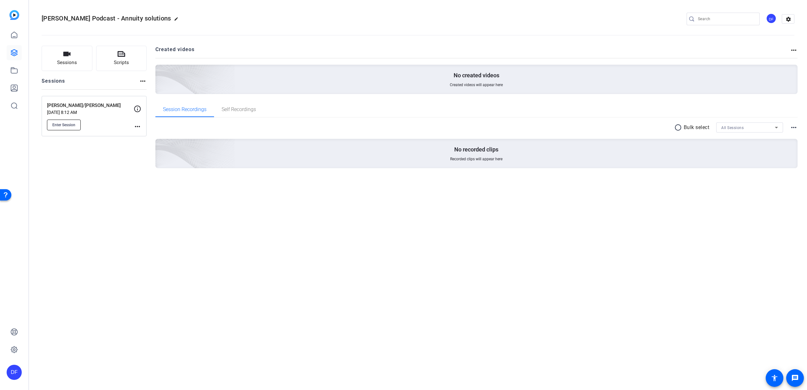
click at [75, 124] on span "Enter Session" at bounding box center [63, 124] width 23 height 5
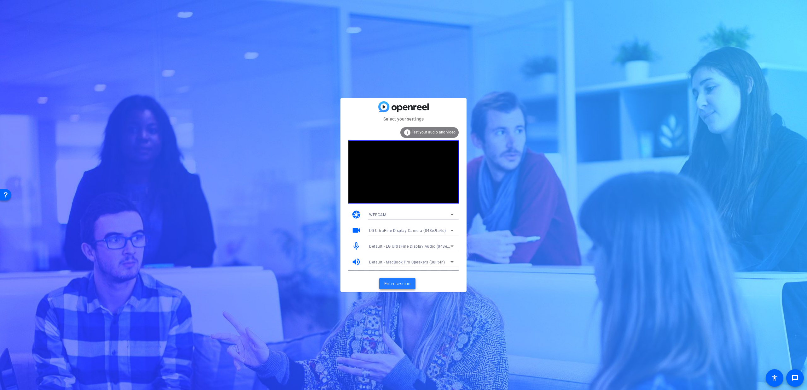
click at [405, 281] on span "Enter session" at bounding box center [397, 283] width 26 height 7
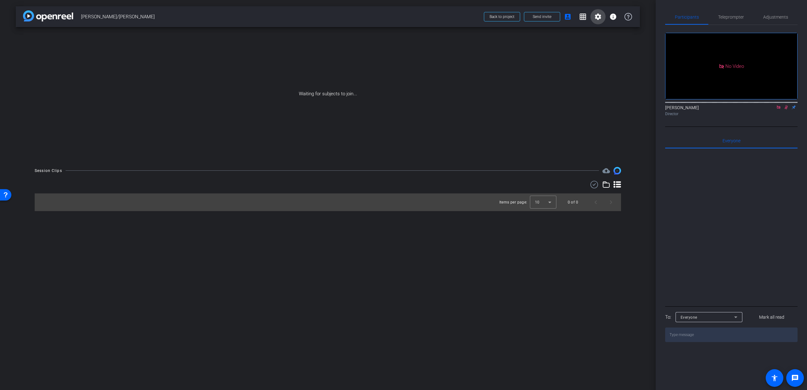
click at [600, 19] on mat-icon "settings" at bounding box center [598, 17] width 8 height 8
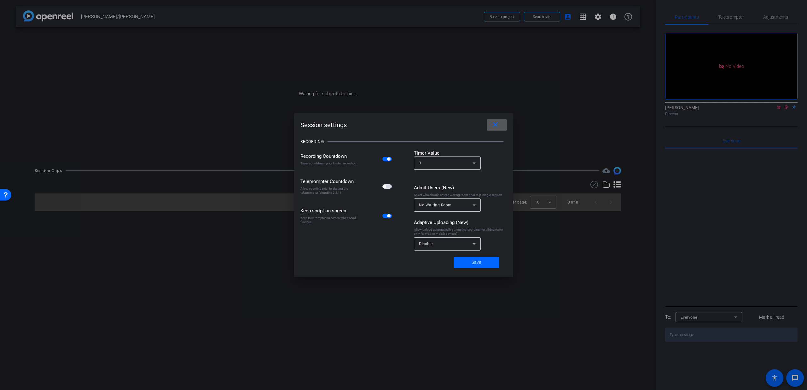
click at [390, 187] on span "button" at bounding box center [387, 186] width 9 height 4
click at [462, 261] on span at bounding box center [477, 262] width 46 height 15
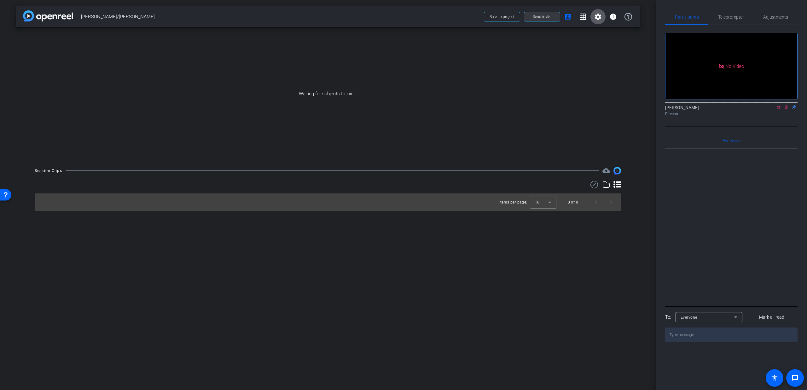
click at [534, 19] on span "Send invite" at bounding box center [542, 16] width 19 height 5
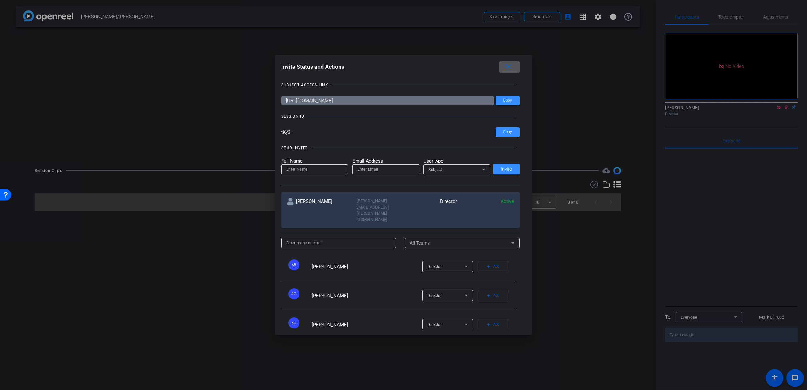
click at [378, 168] on input "email" at bounding box center [386, 170] width 57 height 8
paste input "mallory.horshaw@lfg.com"
type input "mallory.horshaw@lfg.com"
click at [320, 172] on input at bounding box center [314, 170] width 57 height 8
type input "Mallory Horshaw"
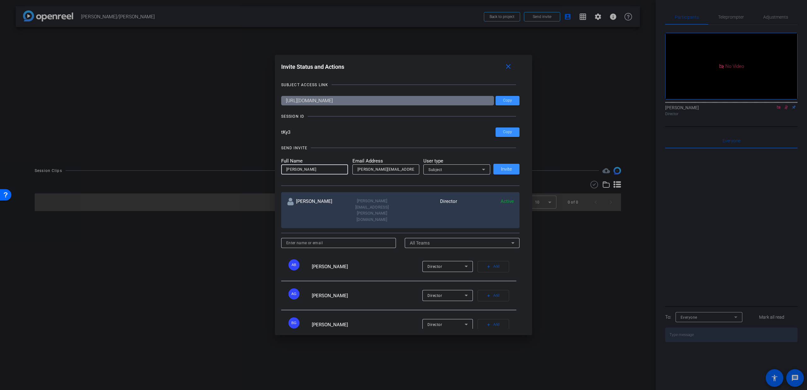
click at [439, 172] on span "Subject" at bounding box center [436, 169] width 14 height 4
click at [438, 190] on span "Watcher" at bounding box center [435, 192] width 16 height 8
click at [501, 173] on span at bounding box center [507, 168] width 26 height 15
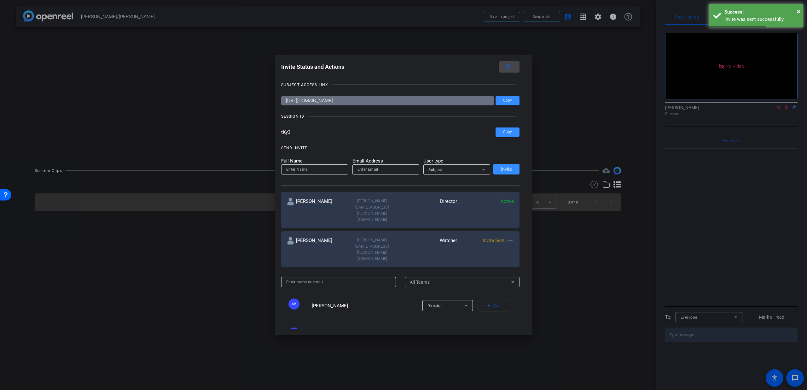
click at [508, 68] on mat-icon "close" at bounding box center [509, 67] width 8 height 8
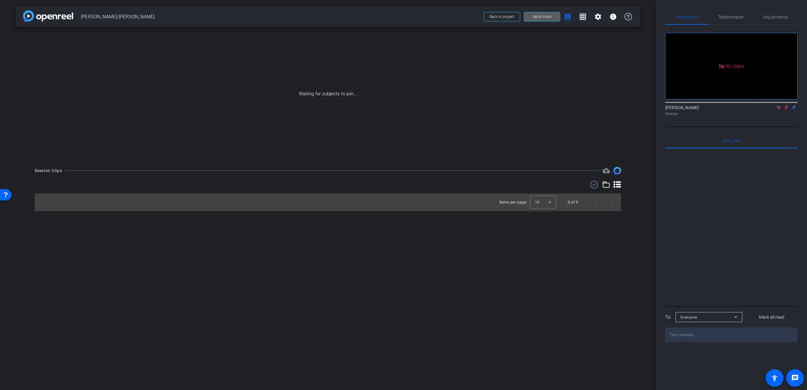
click at [544, 16] on span "Send invite" at bounding box center [542, 16] width 19 height 5
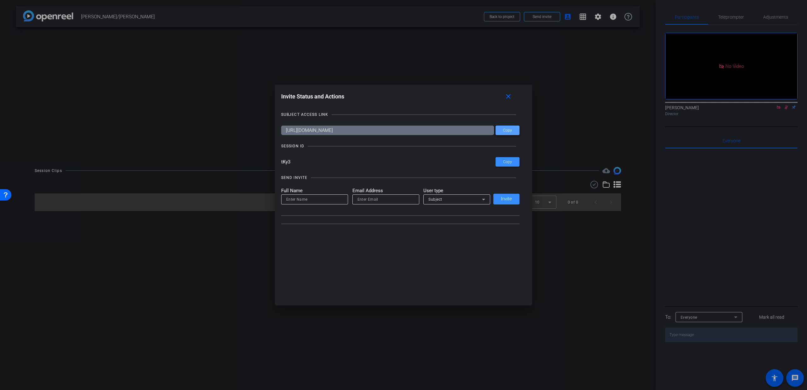
click at [505, 130] on span "Copy" at bounding box center [507, 130] width 9 height 5
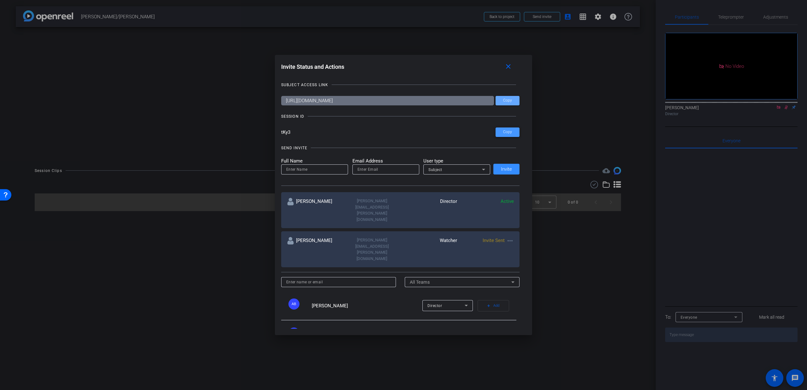
click at [502, 132] on span at bounding box center [508, 132] width 24 height 15
click at [512, 68] on mat-icon "close" at bounding box center [509, 67] width 8 height 8
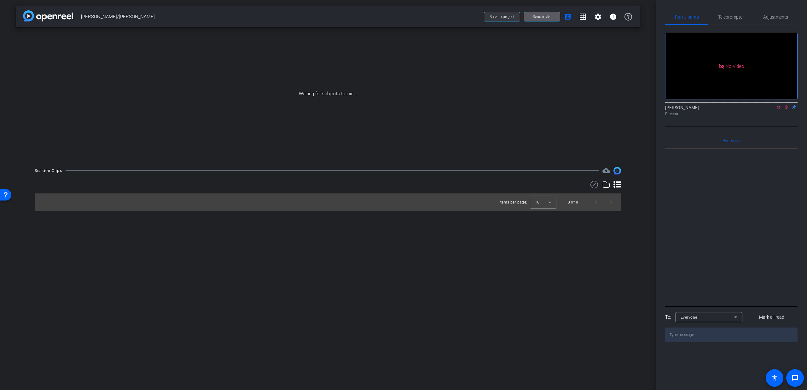
click at [512, 16] on span "Back to project" at bounding box center [502, 17] width 25 height 4
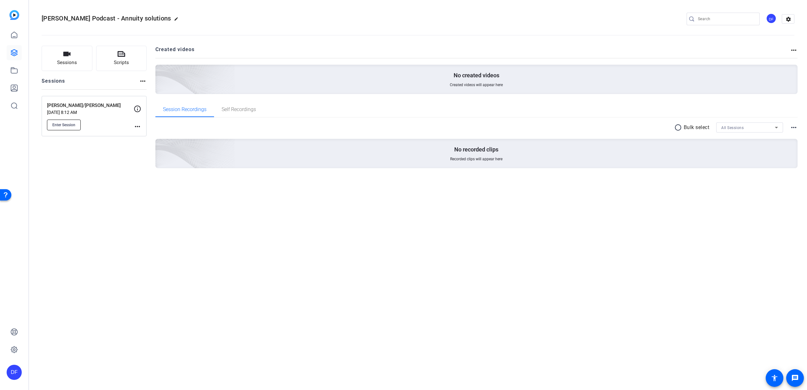
click at [59, 125] on span "Enter Session" at bounding box center [63, 124] width 23 height 5
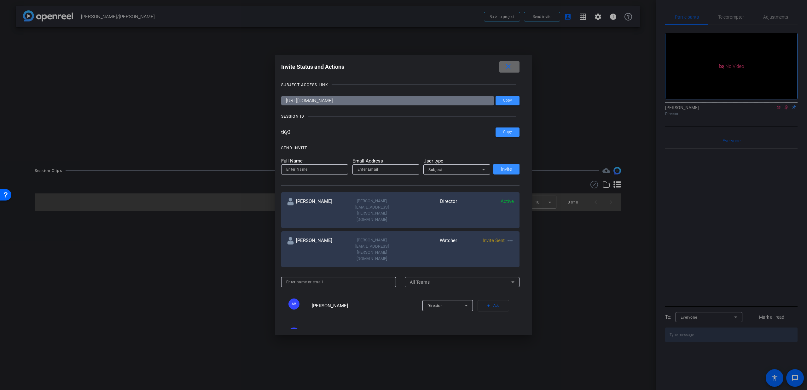
click at [516, 66] on span at bounding box center [510, 66] width 20 height 15
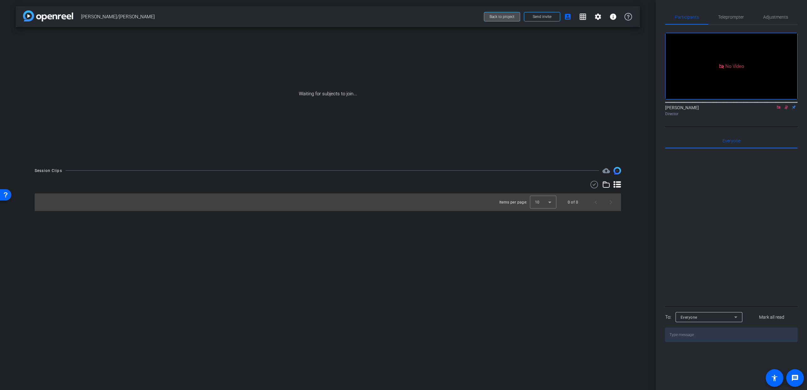
click at [506, 17] on span "Back to project" at bounding box center [502, 17] width 25 height 4
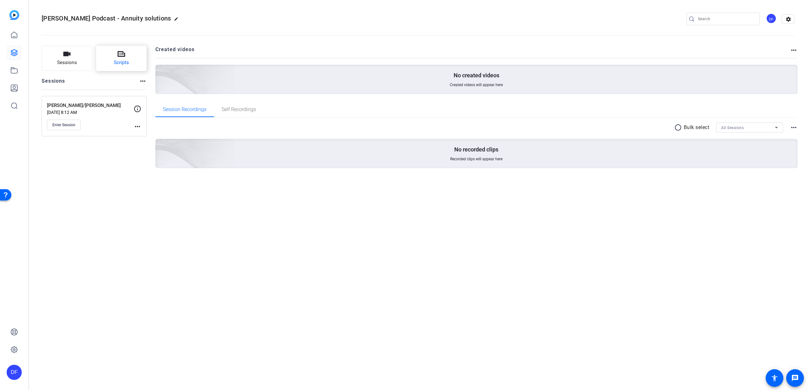
click at [129, 67] on button "Scripts" at bounding box center [121, 58] width 51 height 25
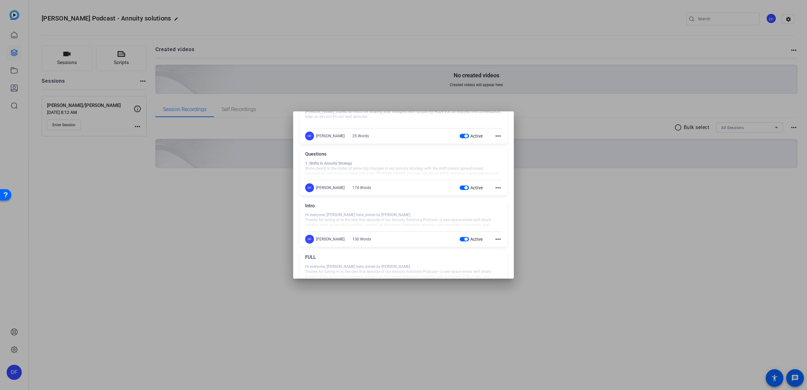
scroll to position [72, 0]
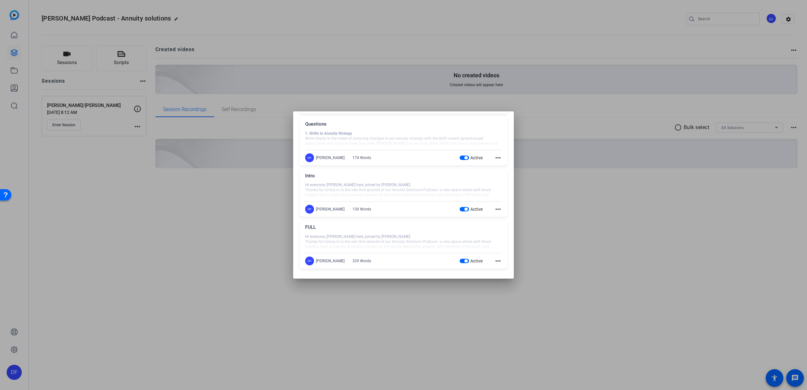
click at [496, 261] on mat-icon "more_horiz" at bounding box center [499, 261] width 8 height 8
click at [500, 268] on span "Edit" at bounding box center [508, 270] width 25 height 8
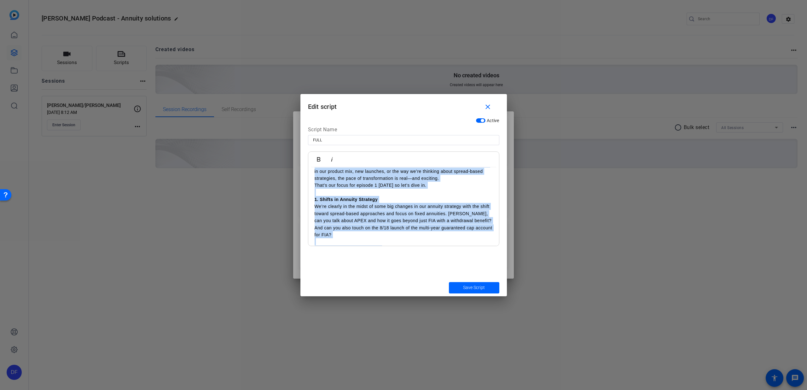
scroll to position [174, 0]
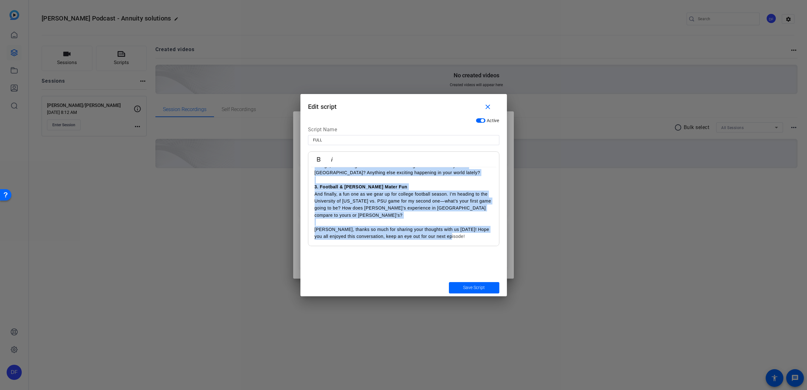
drag, startPoint x: 314, startPoint y: 177, endPoint x: 460, endPoint y: 264, distance: 170.5
click at [460, 264] on div "Active Script Name FULL Bold Italic Hi everyone, [PERSON_NAME] here, joined by …" at bounding box center [404, 197] width 207 height 164
copy div "Lo ipsumdol, Sit Amet cons, adipis el Seddoei Tempo. Incidi utl etdolo ma al en…"
click at [481, 287] on span "Save Script" at bounding box center [474, 287] width 22 height 7
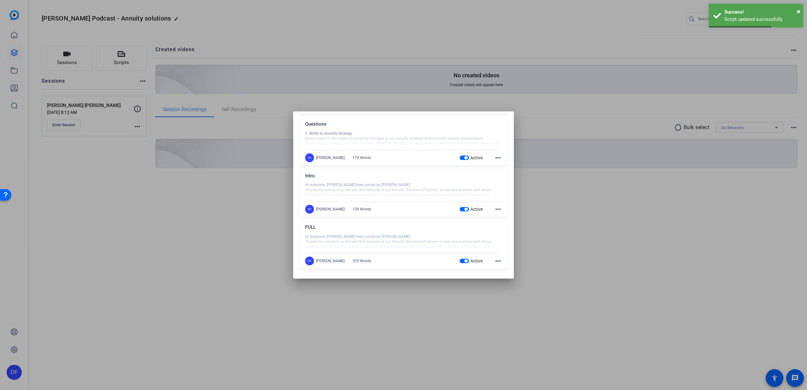
click at [199, 200] on div at bounding box center [403, 195] width 807 height 390
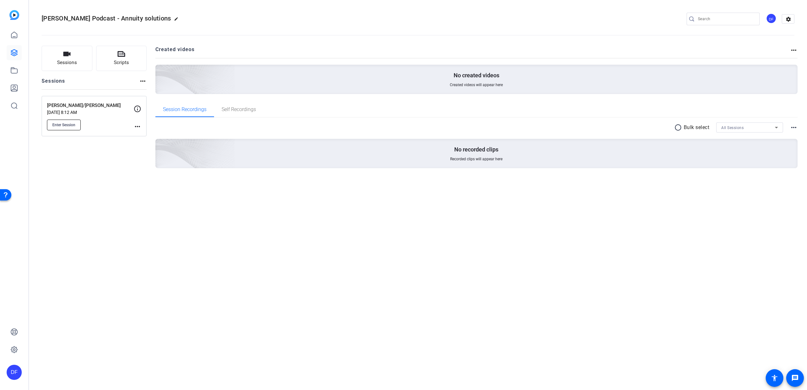
click at [75, 124] on span "Enter Session" at bounding box center [63, 124] width 23 height 5
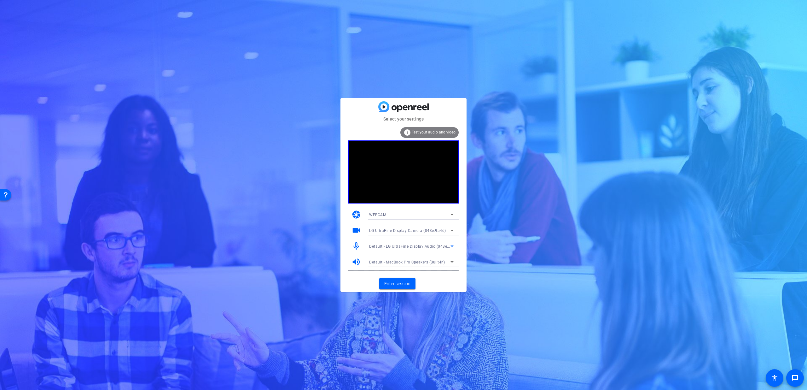
click at [420, 245] on span "Default - LG UltraFine Display Audio (043e:9a4b)" at bounding box center [414, 245] width 90 height 5
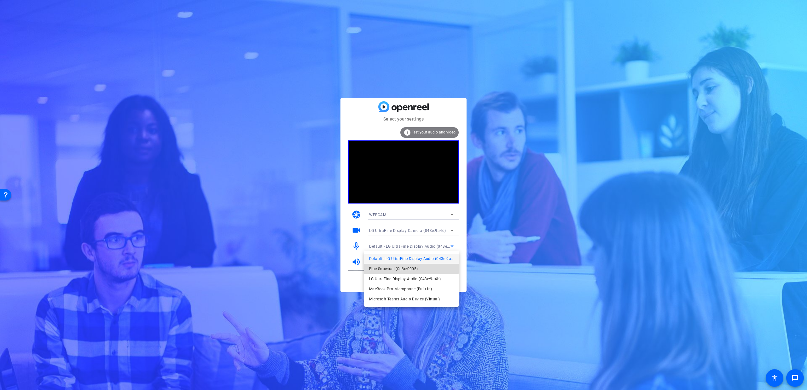
click at [412, 268] on span "Blue Snowball (0d8c:0005)" at bounding box center [393, 269] width 49 height 8
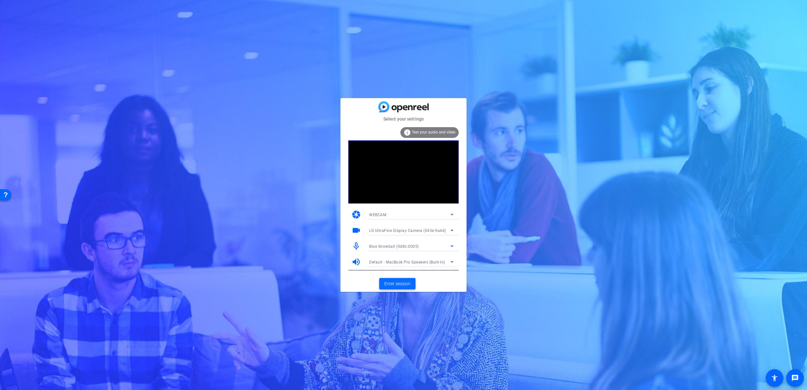
click at [399, 282] on span "Enter session" at bounding box center [397, 283] width 26 height 7
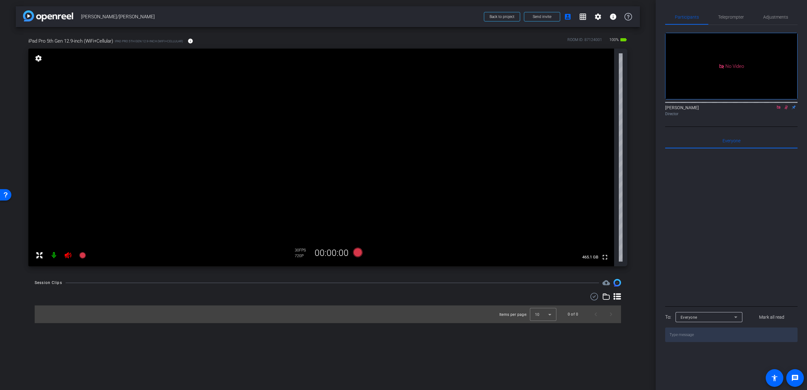
click at [72, 255] on icon at bounding box center [68, 255] width 8 height 8
click at [780, 109] on icon at bounding box center [778, 107] width 5 height 4
click at [781, 109] on icon at bounding box center [778, 107] width 5 height 4
click at [783, 18] on span "Adjustments" at bounding box center [776, 17] width 25 height 4
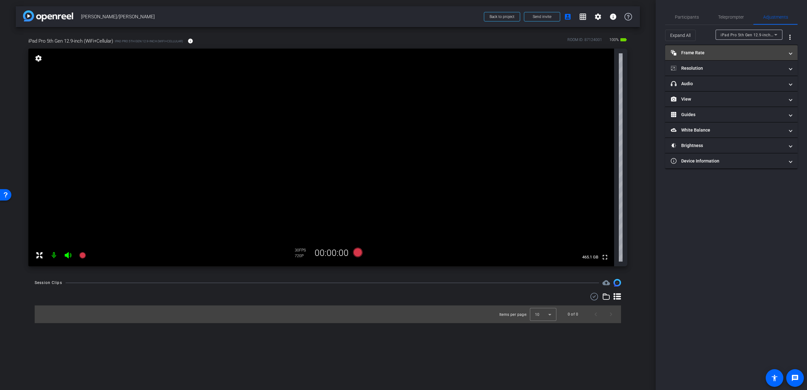
click at [731, 55] on mat-panel-title "Frame Rate Frame Rate" at bounding box center [728, 53] width 114 height 7
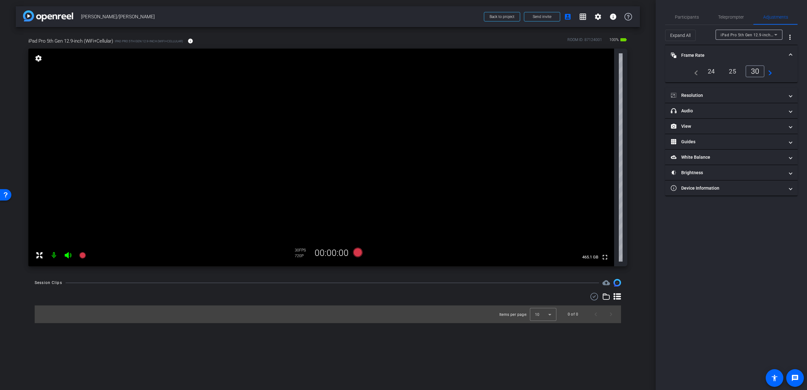
click at [749, 52] on mat-panel-title "Frame Rate Frame Rate" at bounding box center [728, 55] width 114 height 7
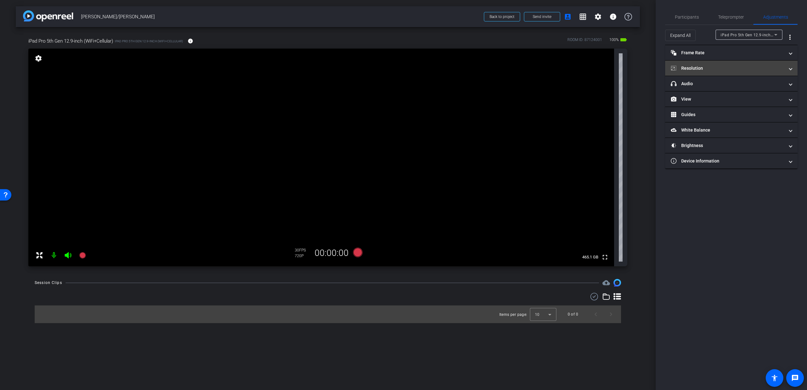
click at [739, 66] on mat-panel-title "Resolution" at bounding box center [728, 68] width 114 height 7
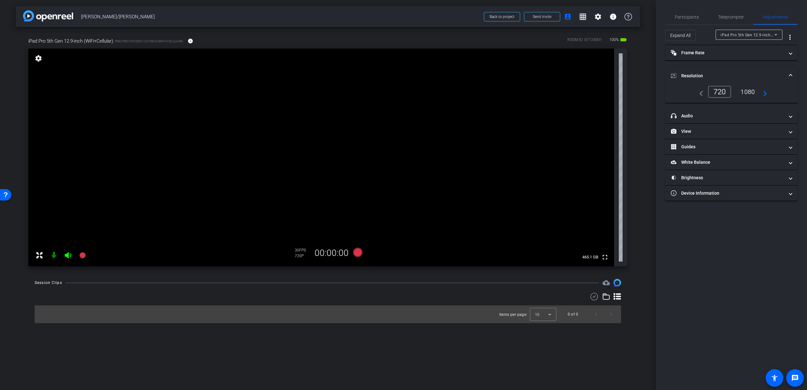
click at [749, 92] on div "1080" at bounding box center [748, 91] width 24 height 11
click at [764, 72] on mat-expansion-panel-header "Resolution" at bounding box center [731, 76] width 132 height 20
click at [690, 17] on span "Participants" at bounding box center [687, 17] width 24 height 4
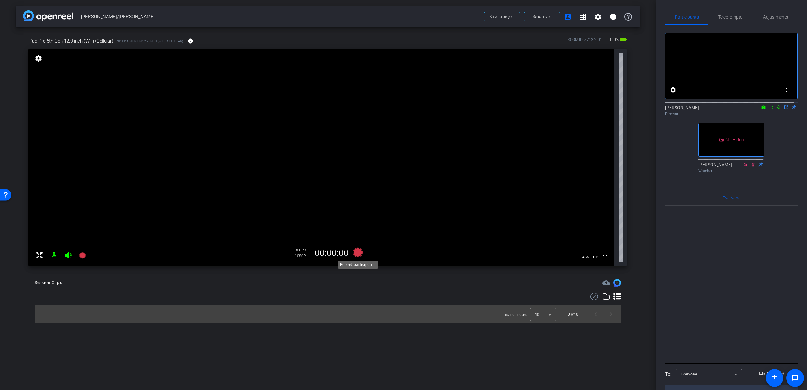
click at [360, 255] on icon at bounding box center [357, 252] width 9 height 9
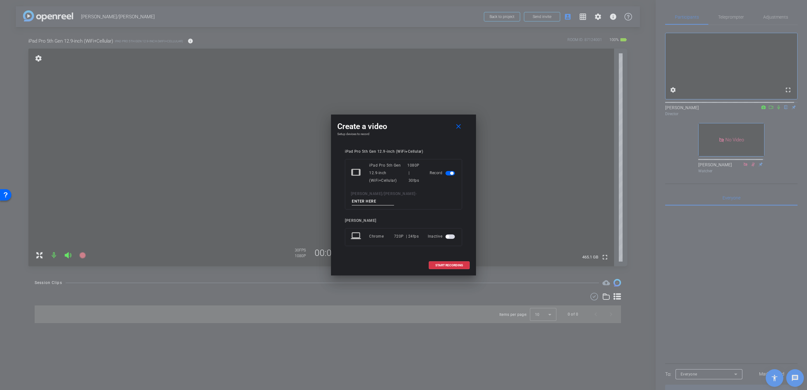
click at [377, 199] on input at bounding box center [373, 201] width 42 height 8
type input "T1"
click at [439, 259] on span at bounding box center [449, 265] width 40 height 15
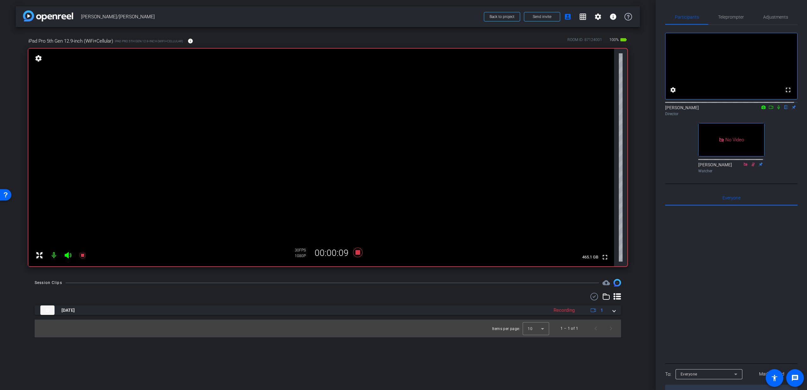
click at [778, 109] on icon at bounding box center [779, 107] width 3 height 4
click at [192, 38] on mat-icon "info" at bounding box center [191, 41] width 6 height 6
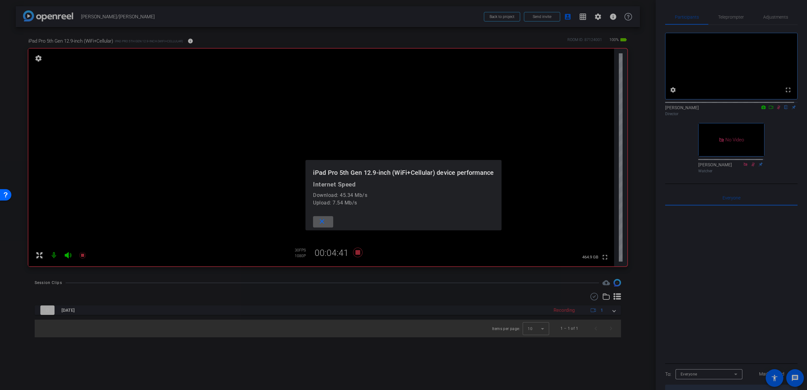
click at [318, 223] on mat-icon "close" at bounding box center [322, 222] width 8 height 8
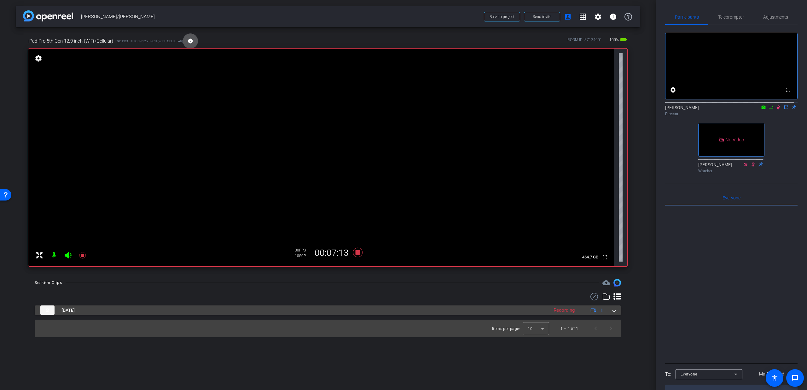
click at [614, 311] on span at bounding box center [614, 310] width 3 height 7
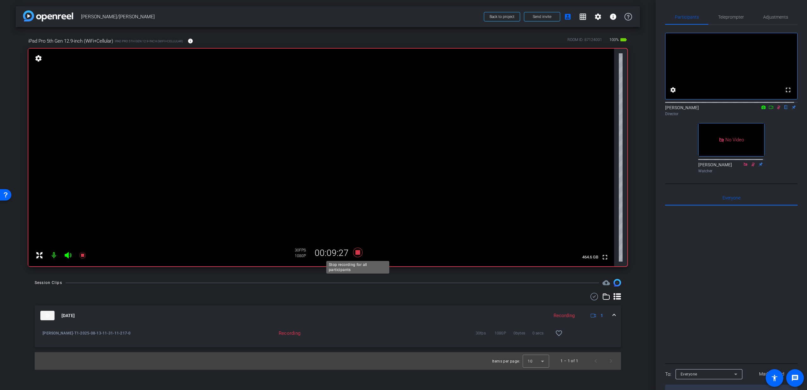
click at [357, 253] on icon at bounding box center [357, 252] width 9 height 9
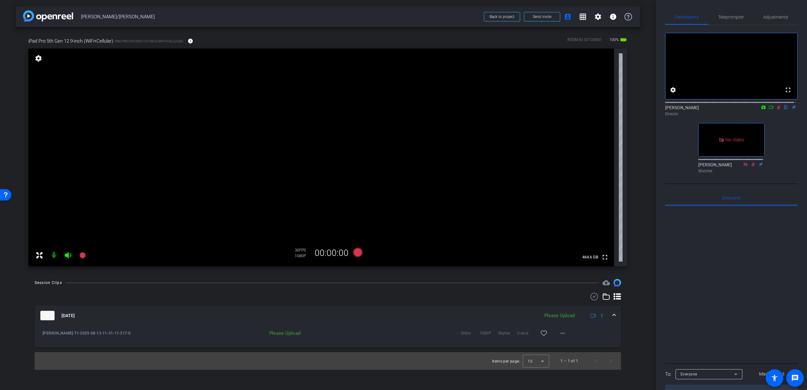
click at [776, 109] on icon at bounding box center [778, 107] width 5 height 4
click at [560, 331] on mat-icon "more_horiz" at bounding box center [563, 333] width 8 height 8
click at [562, 345] on span "Upload" at bounding box center [572, 346] width 25 height 8
click at [725, 17] on span "Teleprompter" at bounding box center [731, 17] width 26 height 4
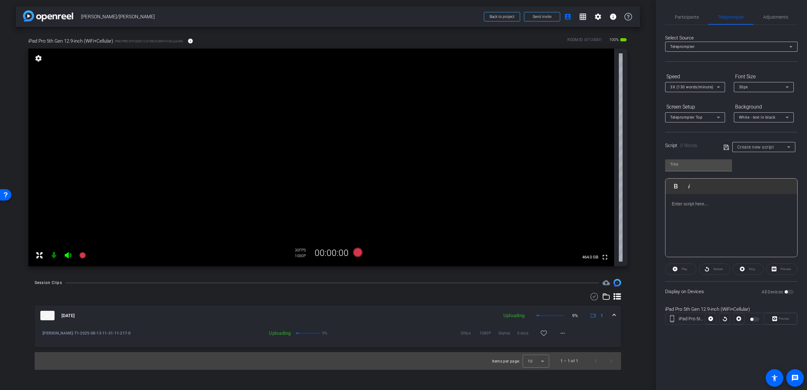
click at [766, 148] on span "Create new script" at bounding box center [756, 146] width 37 height 5
click at [761, 168] on mat-option "FULL" at bounding box center [764, 170] width 63 height 10
type input "FULL"
click at [791, 291] on span "button" at bounding box center [789, 292] width 9 height 4
click at [678, 23] on span "Participants" at bounding box center [687, 16] width 24 height 15
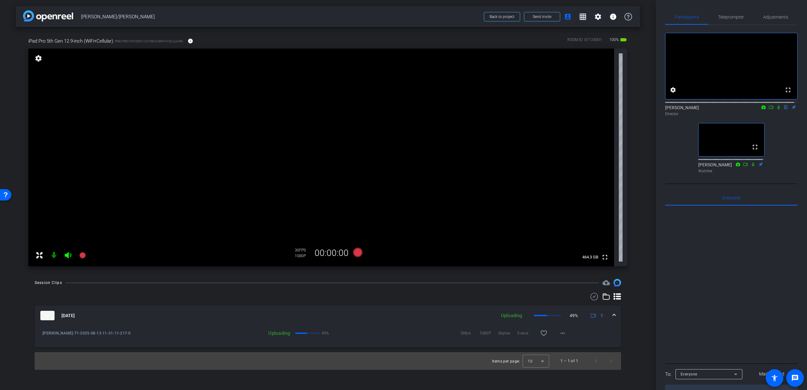
click at [64, 255] on mat-icon at bounding box center [68, 255] width 13 height 13
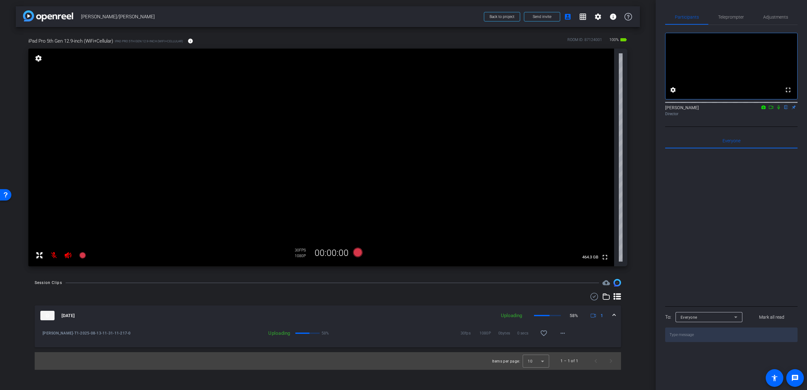
click at [771, 109] on icon at bounding box center [771, 107] width 5 height 4
click at [787, 109] on icon at bounding box center [786, 107] width 3 height 4
click at [85, 332] on span "[PERSON_NAME]-T1-2025-08-13-11-31-11-217-0" at bounding box center [116, 333] width 147 height 6
click at [48, 318] on img at bounding box center [47, 315] width 14 height 9
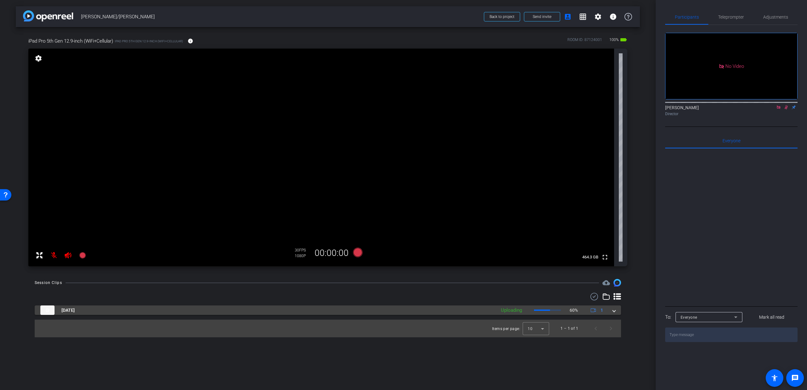
click at [49, 312] on img at bounding box center [47, 309] width 14 height 9
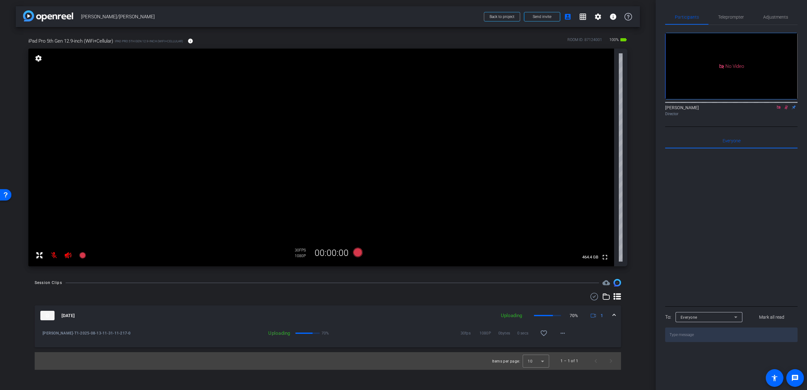
click at [67, 257] on icon at bounding box center [68, 255] width 7 height 6
click at [56, 256] on mat-icon at bounding box center [54, 255] width 13 height 13
click at [785, 109] on icon at bounding box center [786, 107] width 3 height 4
click at [55, 254] on mat-icon at bounding box center [54, 255] width 13 height 13
click at [68, 256] on icon at bounding box center [68, 255] width 7 height 6
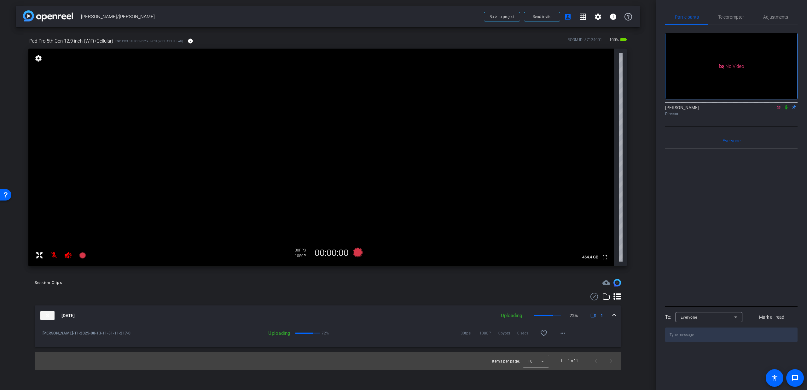
click at [788, 109] on icon at bounding box center [786, 107] width 5 height 4
click at [567, 335] on span at bounding box center [562, 332] width 15 height 15
click at [567, 335] on div at bounding box center [403, 195] width 807 height 390
click at [615, 315] on span at bounding box center [614, 315] width 3 height 7
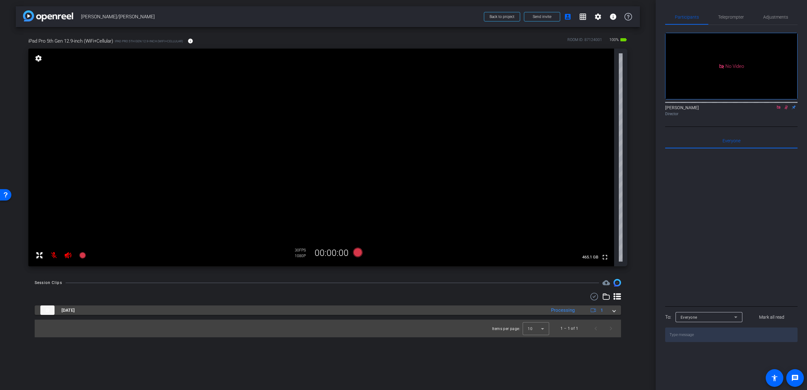
click at [614, 313] on mat-expansion-panel-header "Aug 13, 2025 Processing 1" at bounding box center [328, 309] width 587 height 9
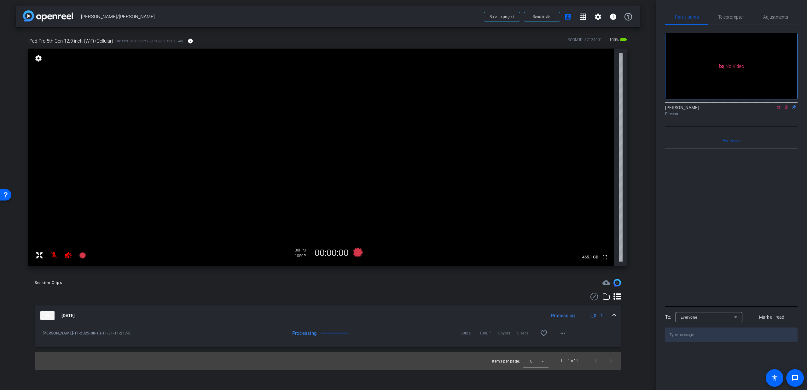
click at [779, 109] on icon at bounding box center [778, 107] width 5 height 4
click at [780, 109] on icon at bounding box center [778, 107] width 5 height 4
click at [65, 255] on icon at bounding box center [68, 255] width 8 height 8
click at [53, 256] on mat-icon at bounding box center [54, 255] width 13 height 13
click at [614, 316] on span at bounding box center [614, 315] width 3 height 7
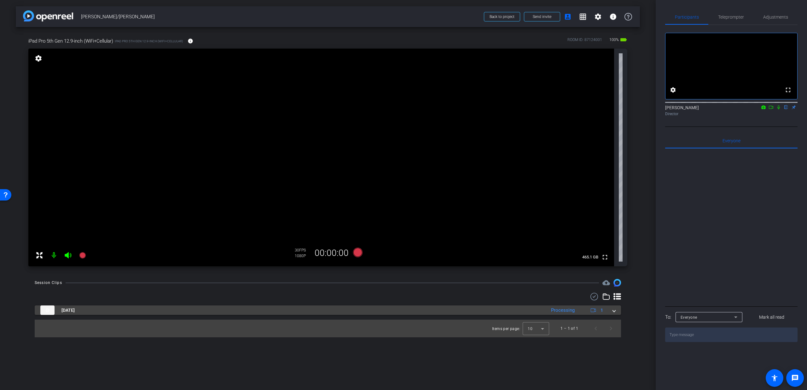
click at [71, 312] on span "Aug 13, 2025" at bounding box center [67, 310] width 13 height 7
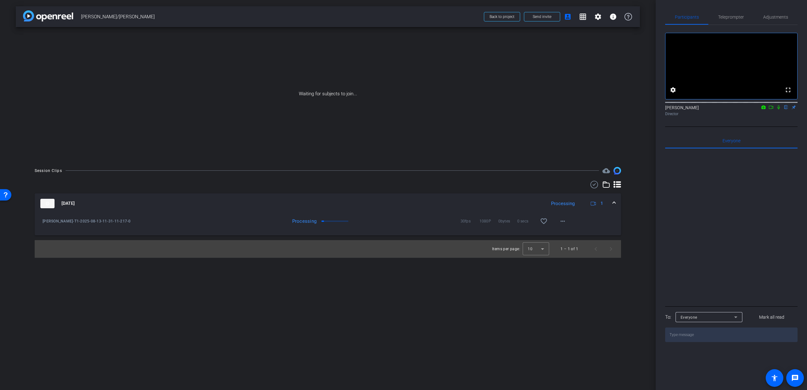
click at [779, 110] on mat-icon at bounding box center [779, 107] width 8 height 6
click at [774, 110] on mat-icon at bounding box center [772, 107] width 8 height 6
click at [52, 203] on img at bounding box center [47, 203] width 14 height 9
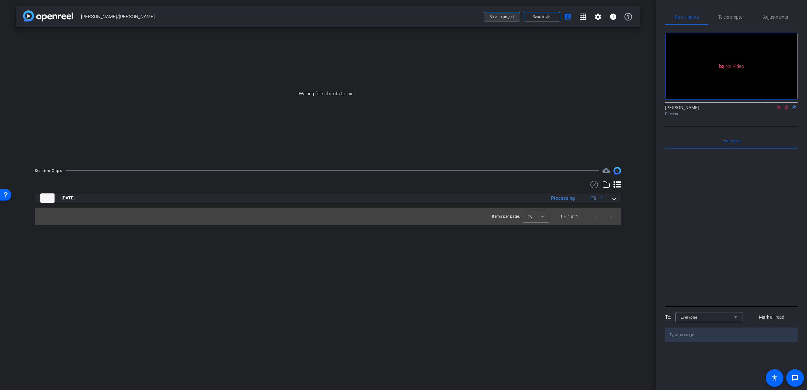
click at [497, 19] on span at bounding box center [502, 16] width 36 height 15
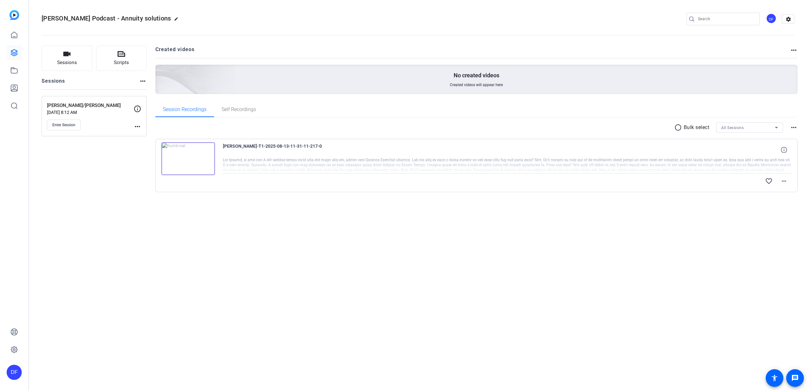
click at [189, 170] on img at bounding box center [188, 158] width 54 height 33
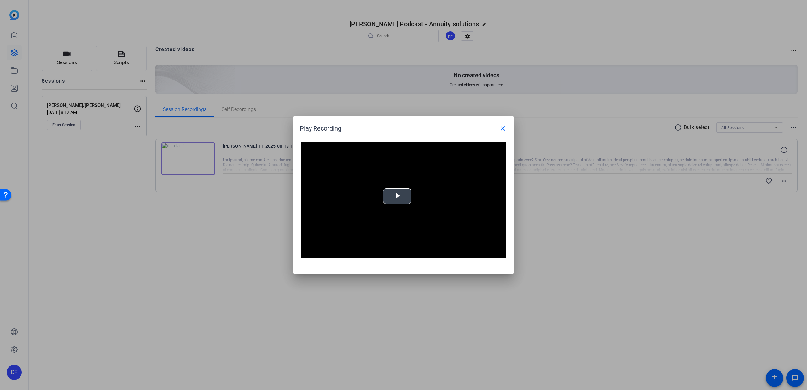
click at [397, 196] on span "Video Player" at bounding box center [397, 196] width 0 height 0
click at [501, 129] on mat-icon "close" at bounding box center [503, 129] width 8 height 8
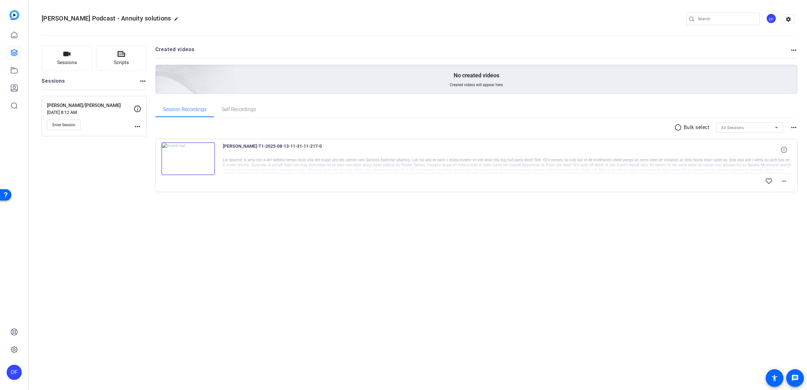
click at [676, 124] on mat-icon "radio_button_unchecked" at bounding box center [679, 128] width 9 height 8
click at [699, 126] on icon at bounding box center [700, 128] width 3 height 8
click at [707, 159] on span "Download MP4" at bounding box center [709, 161] width 33 height 8
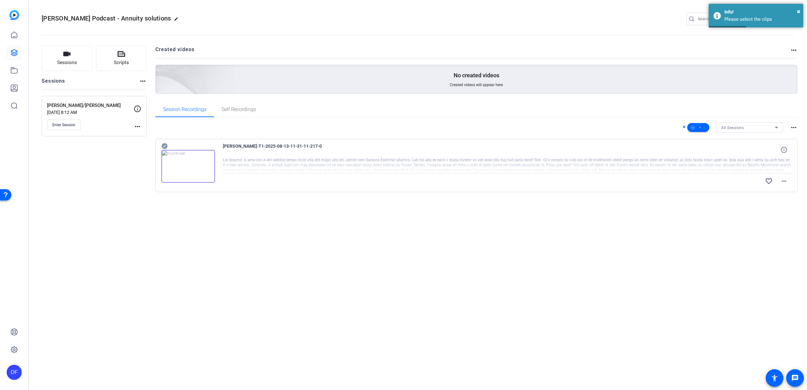
click at [160, 143] on div "Herr-Turer-T1-2025-08-13-11-31-11-217-0 favorite_border more_horiz" at bounding box center [476, 165] width 643 height 53
click at [165, 144] on icon at bounding box center [164, 146] width 6 height 6
click at [703, 126] on span at bounding box center [699, 127] width 22 height 15
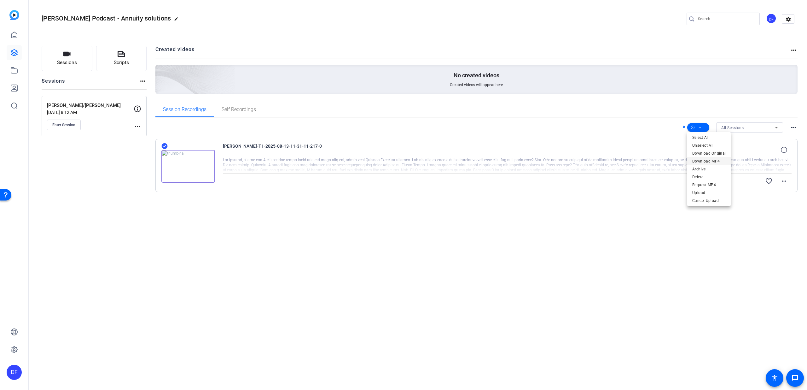
click at [707, 160] on span "Download MP4" at bounding box center [709, 161] width 33 height 8
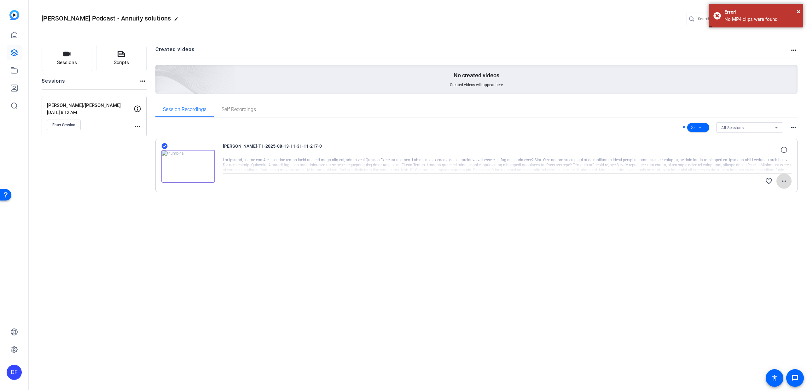
click at [780, 179] on span at bounding box center [784, 180] width 15 height 15
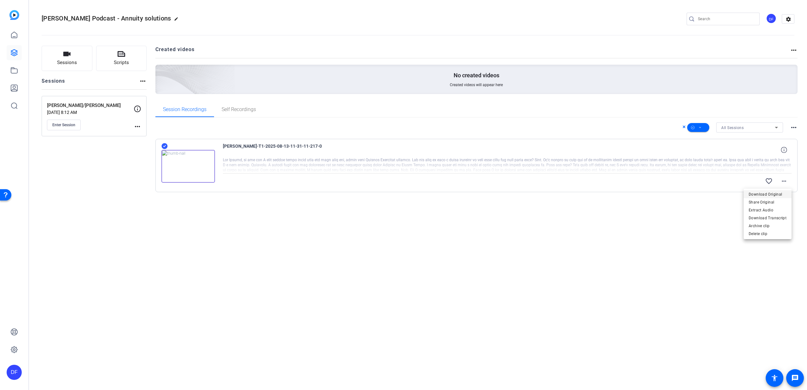
click at [775, 194] on span "Download Original" at bounding box center [768, 194] width 38 height 8
click at [62, 126] on span "Enter Session" at bounding box center [63, 124] width 23 height 5
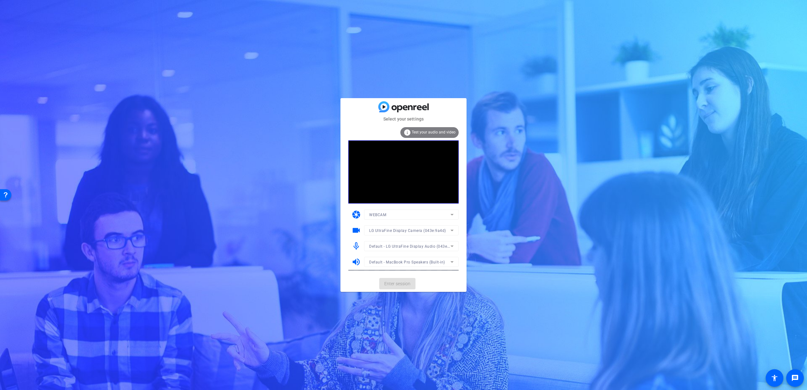
click at [398, 284] on mat-card-actions "Enter session" at bounding box center [404, 283] width 126 height 16
click at [398, 284] on span "Enter session" at bounding box center [397, 283] width 26 height 7
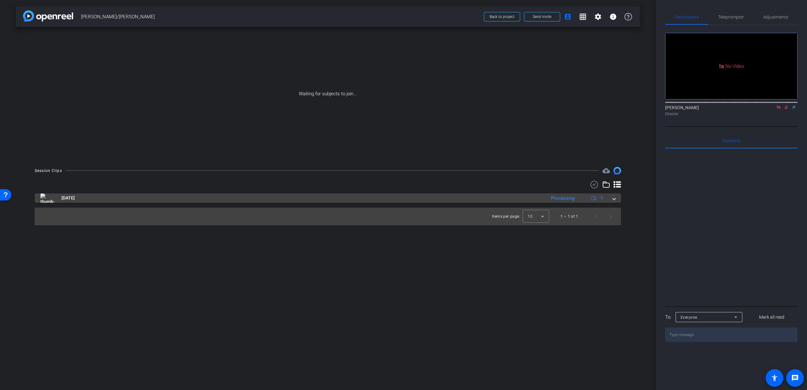
click at [612, 200] on div "Aug 13, 2025 Processing 1" at bounding box center [326, 197] width 573 height 9
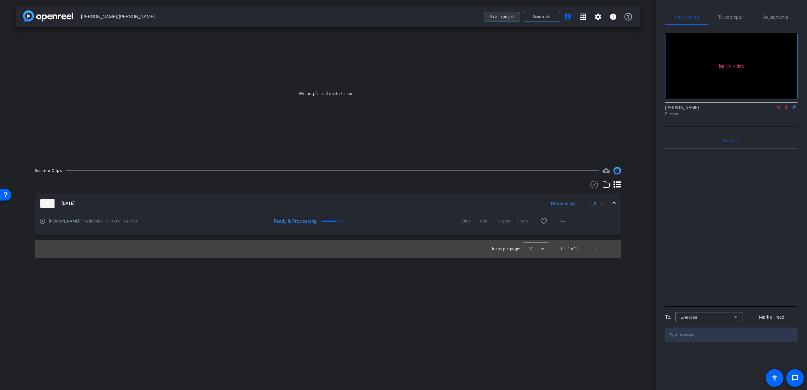
click at [500, 16] on span "Back to project" at bounding box center [502, 17] width 25 height 4
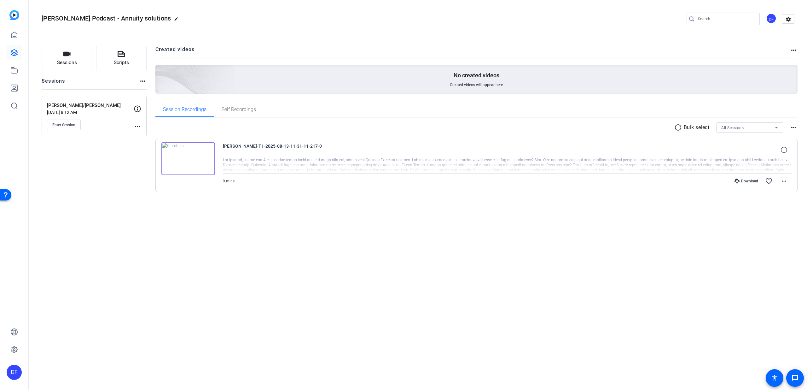
click at [196, 153] on img at bounding box center [188, 158] width 54 height 33
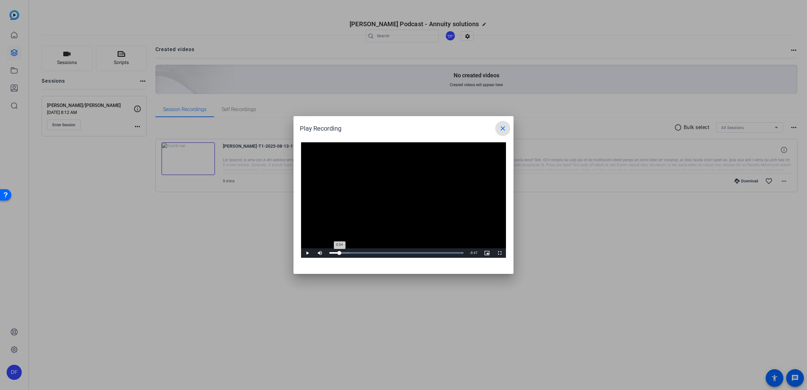
click at [340, 251] on div "Loaded : 100.00% 0:42 0:04" at bounding box center [396, 252] width 140 height 9
click at [502, 127] on mat-icon "close" at bounding box center [503, 129] width 8 height 8
